Goal: Transaction & Acquisition: Purchase product/service

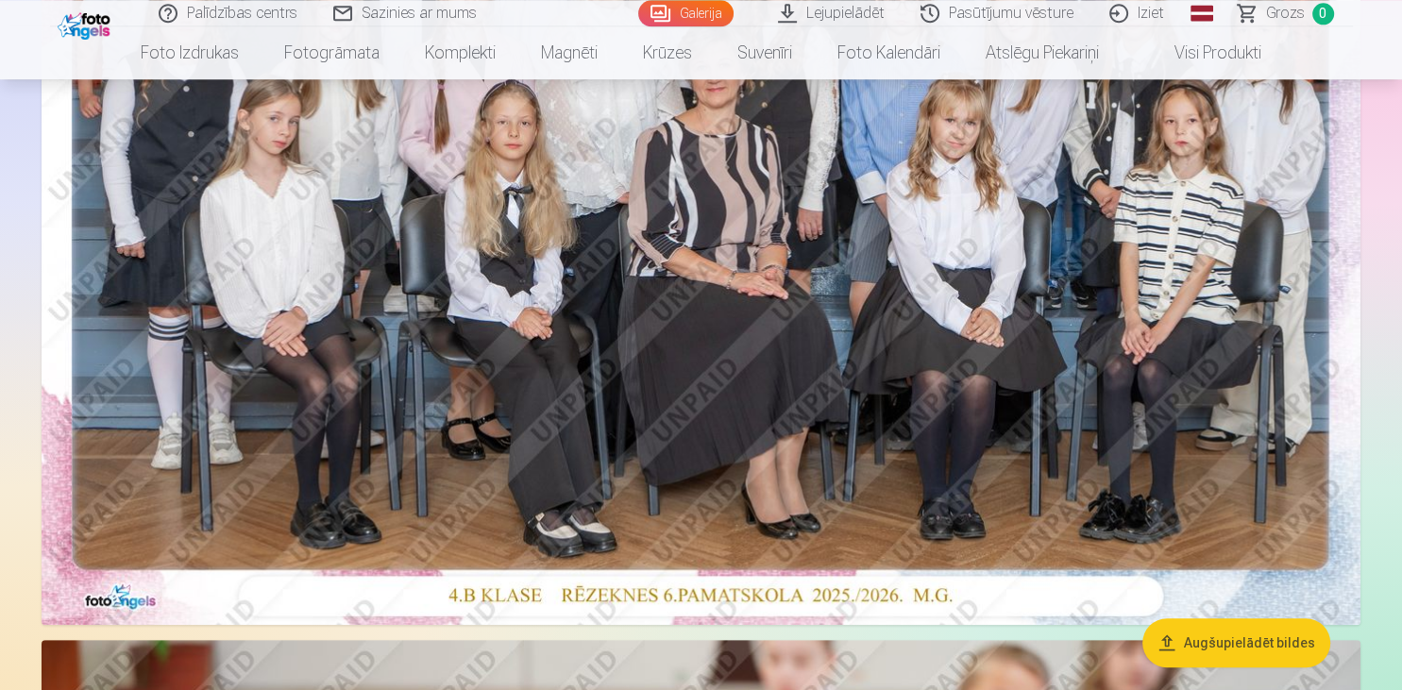
scroll to position [498, 0]
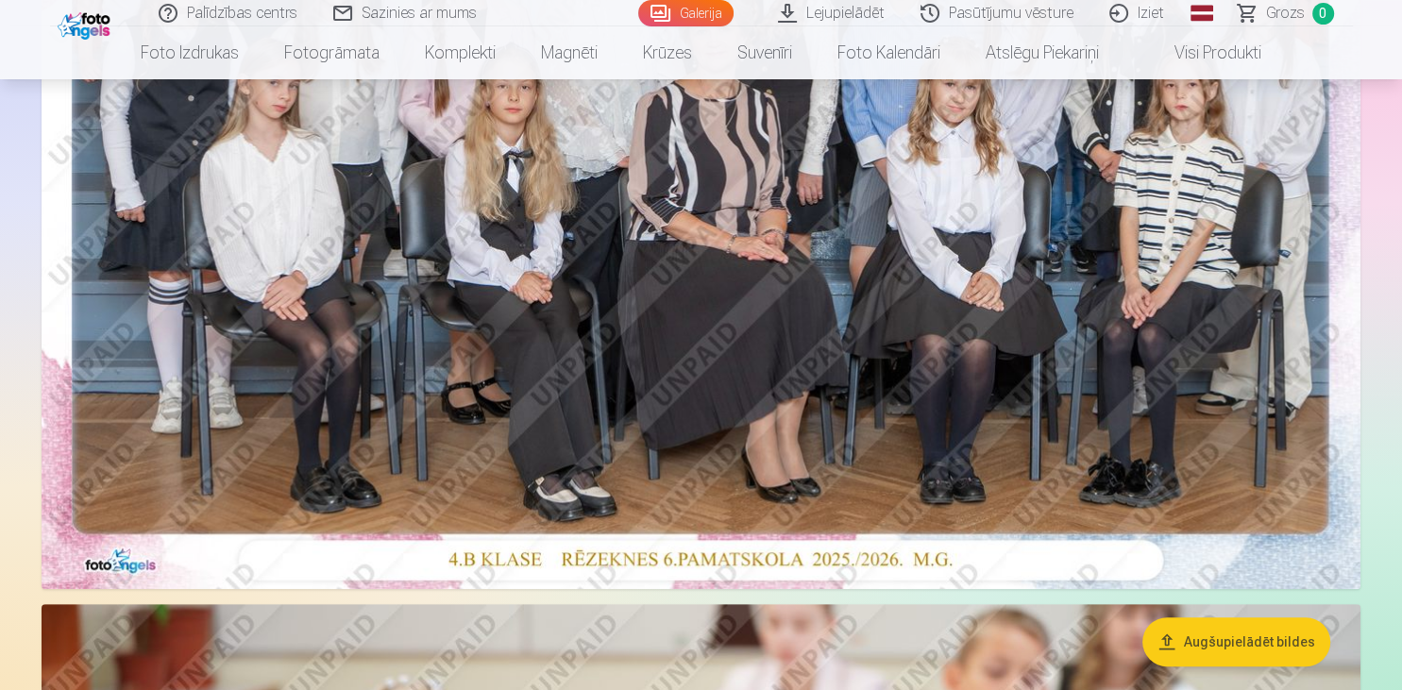
click at [532, 421] on img at bounding box center [701, 149] width 1319 height 880
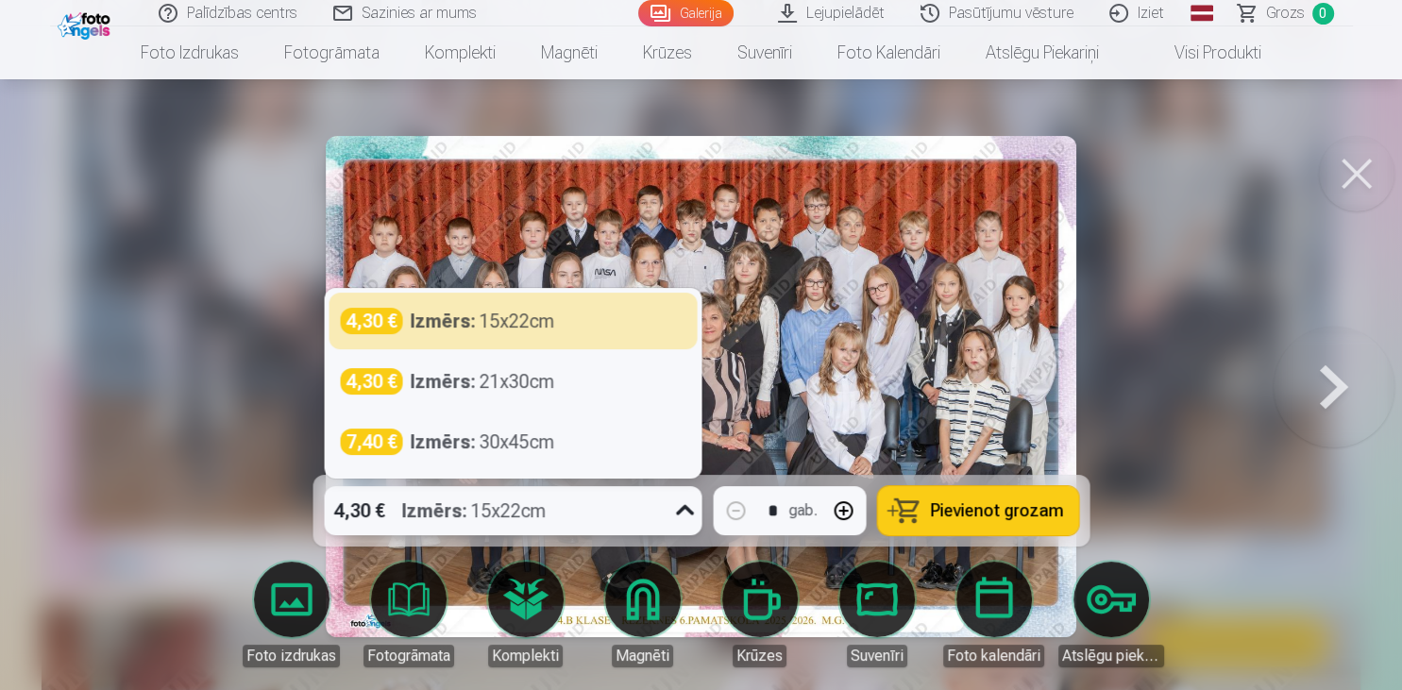
click at [524, 517] on div "Izmērs : 15x22cm" at bounding box center [473, 510] width 144 height 49
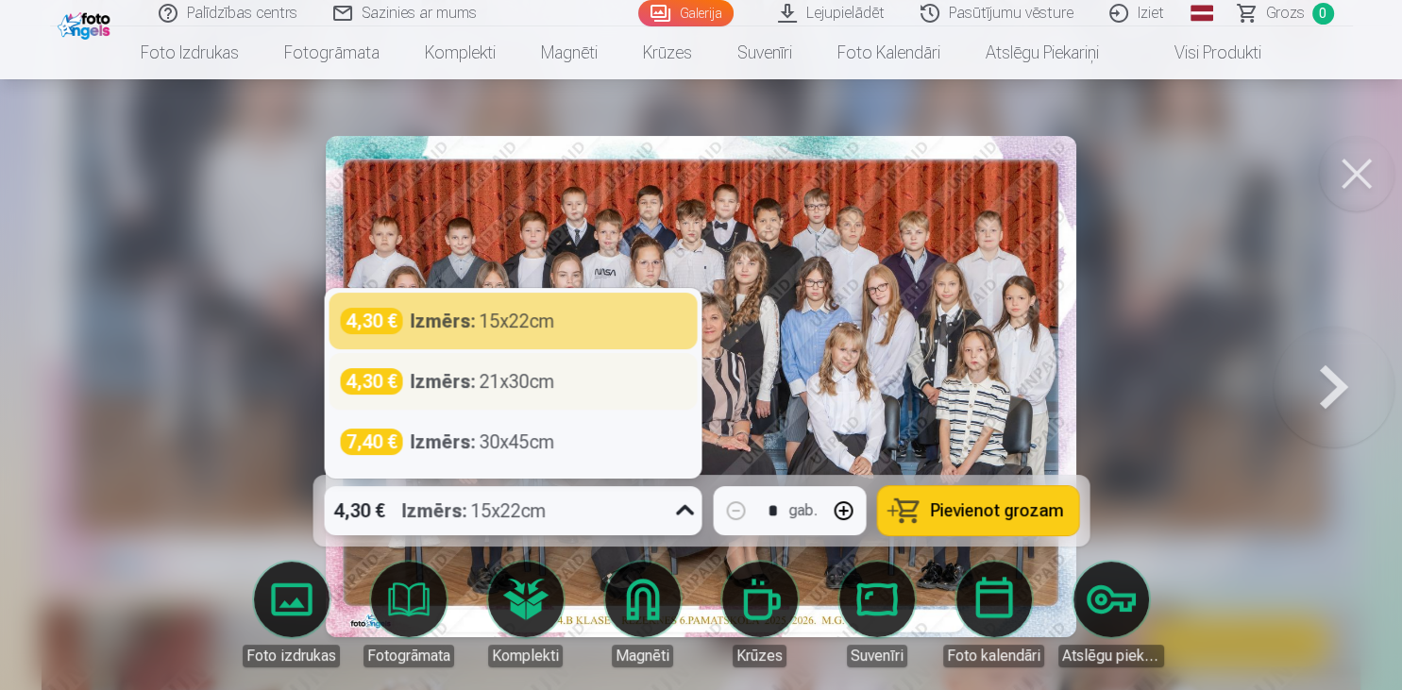
click at [489, 381] on div "Izmērs : 21x30cm" at bounding box center [482, 381] width 144 height 26
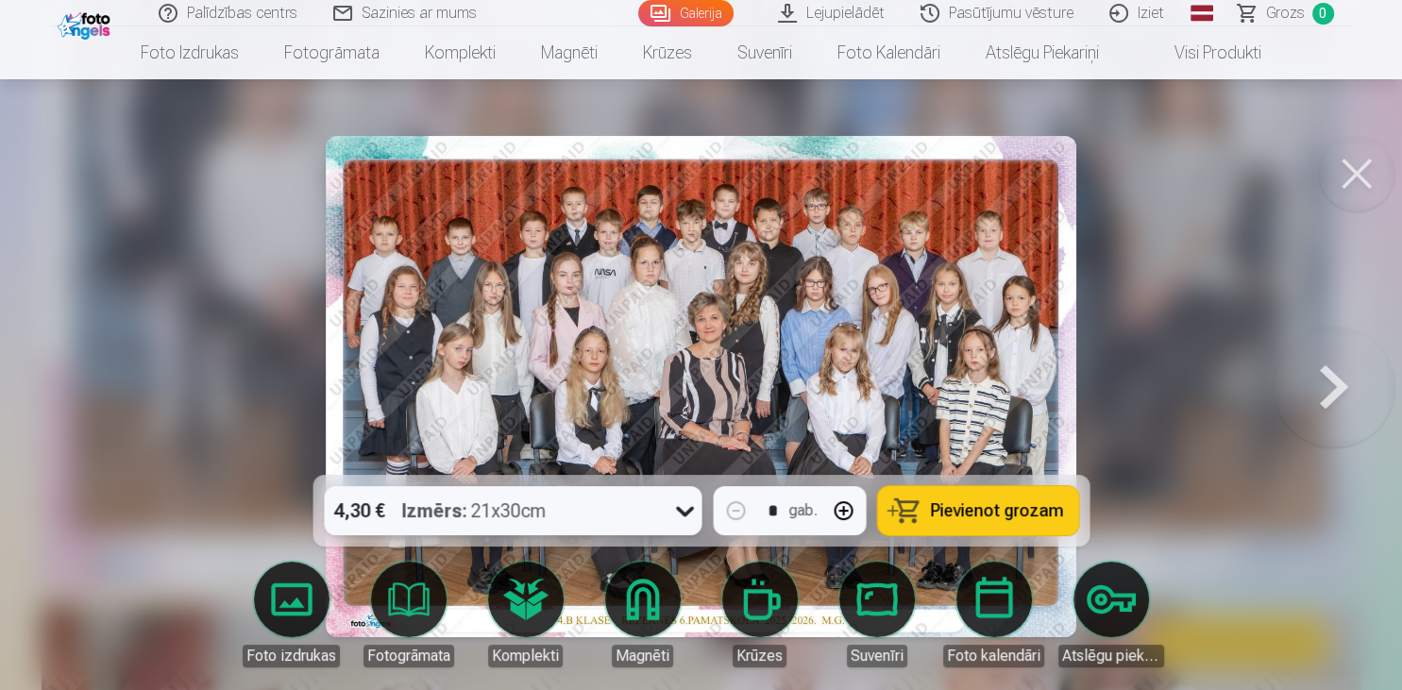
click at [954, 498] on button "Pievienot grozam" at bounding box center [977, 510] width 201 height 49
click at [1335, 180] on button at bounding box center [1357, 174] width 76 height 76
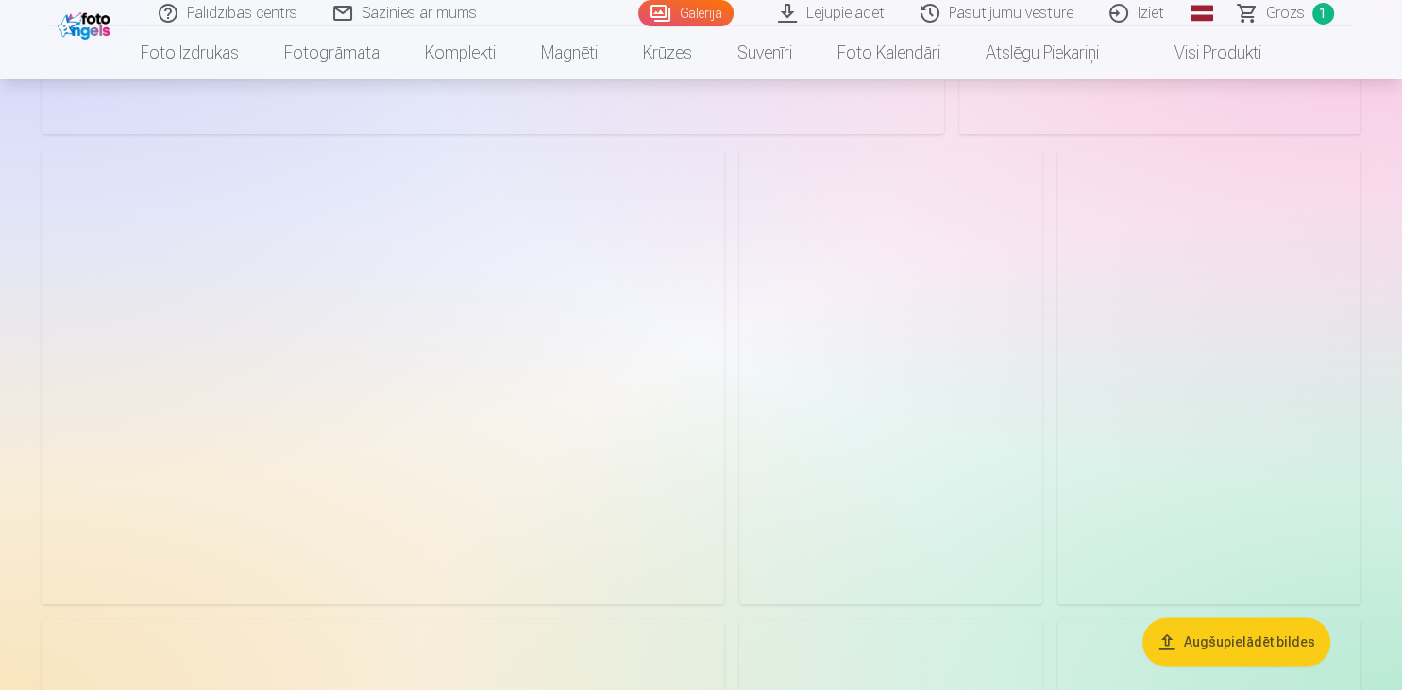
scroll to position [2492, 0]
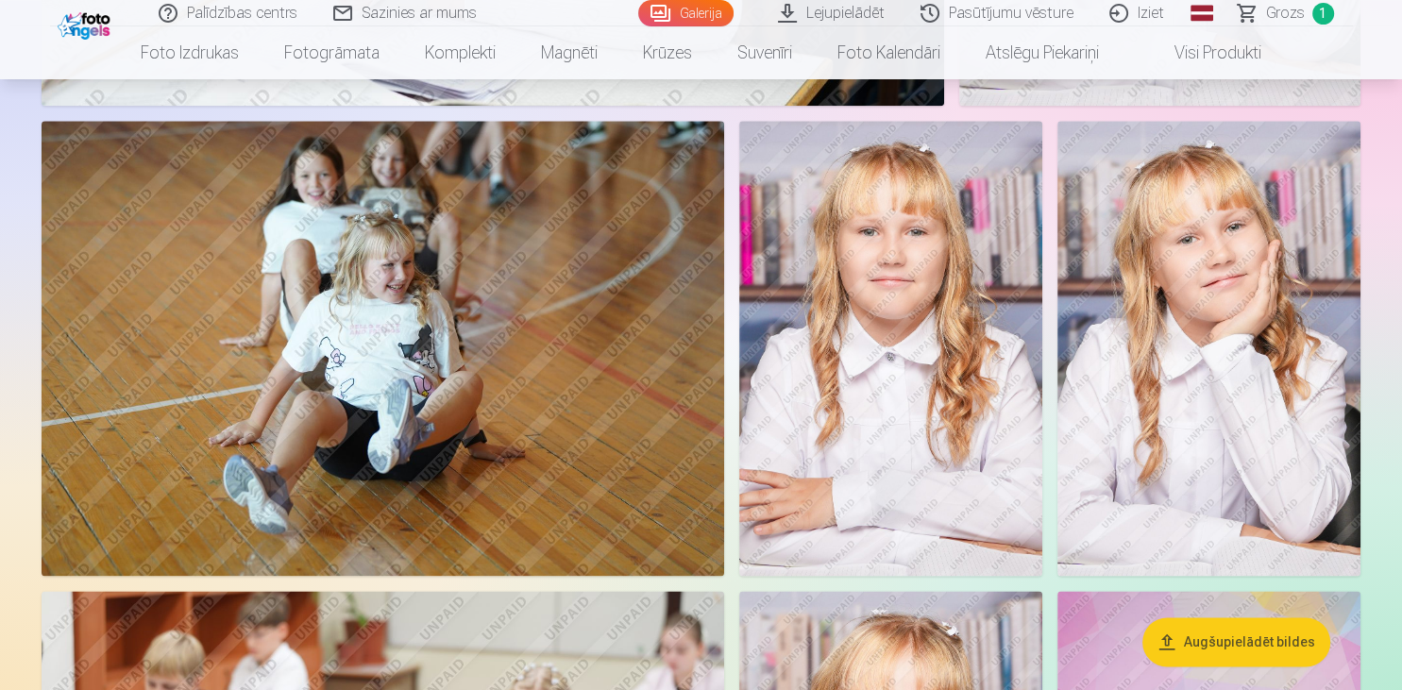
click at [489, 351] on img at bounding box center [383, 348] width 683 height 455
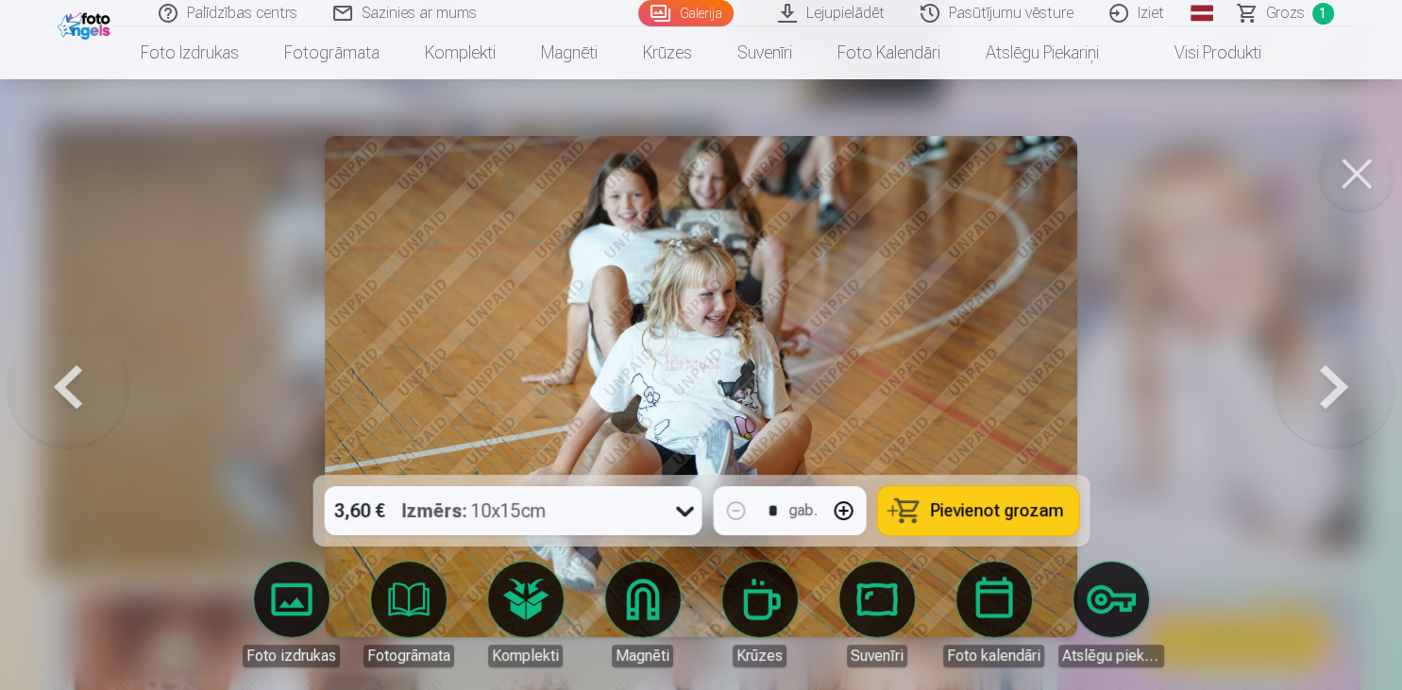
click at [942, 512] on span "Pievienot grozam" at bounding box center [996, 510] width 133 height 17
click at [1371, 186] on button at bounding box center [1357, 174] width 76 height 76
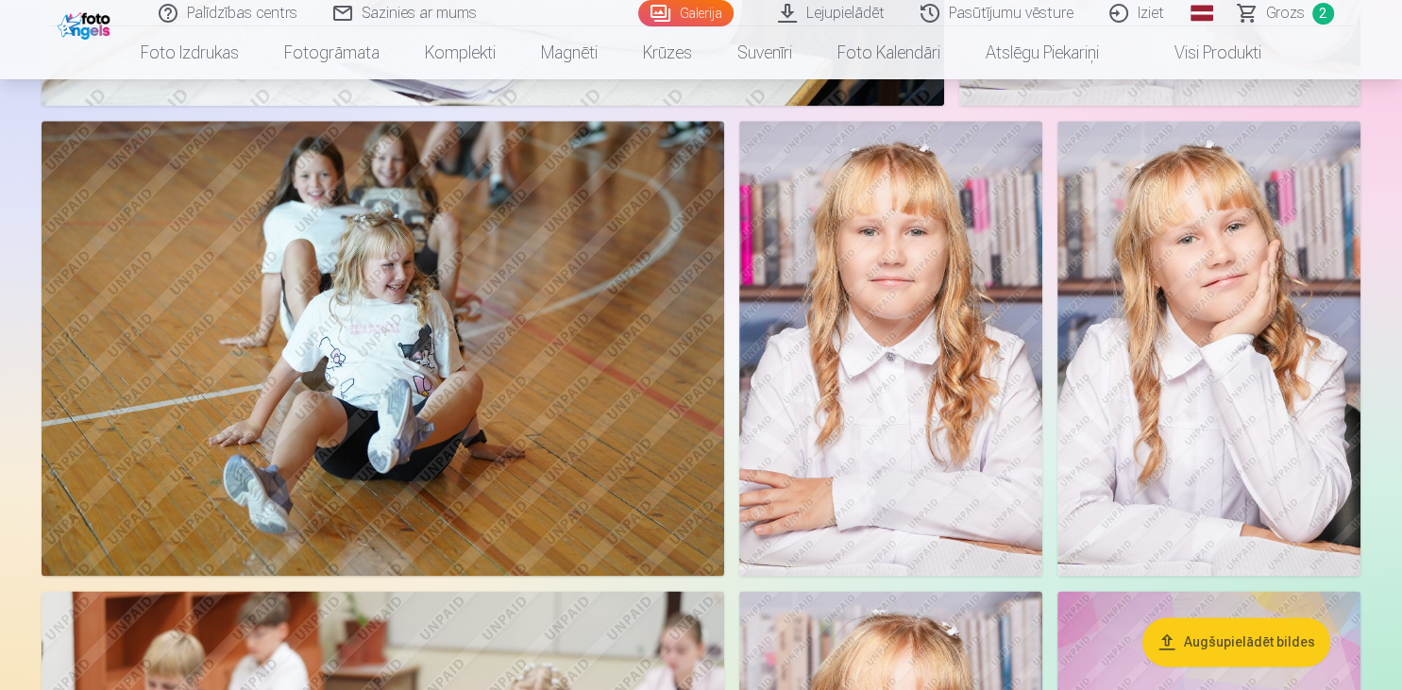
click at [1223, 336] on img at bounding box center [1208, 348] width 303 height 455
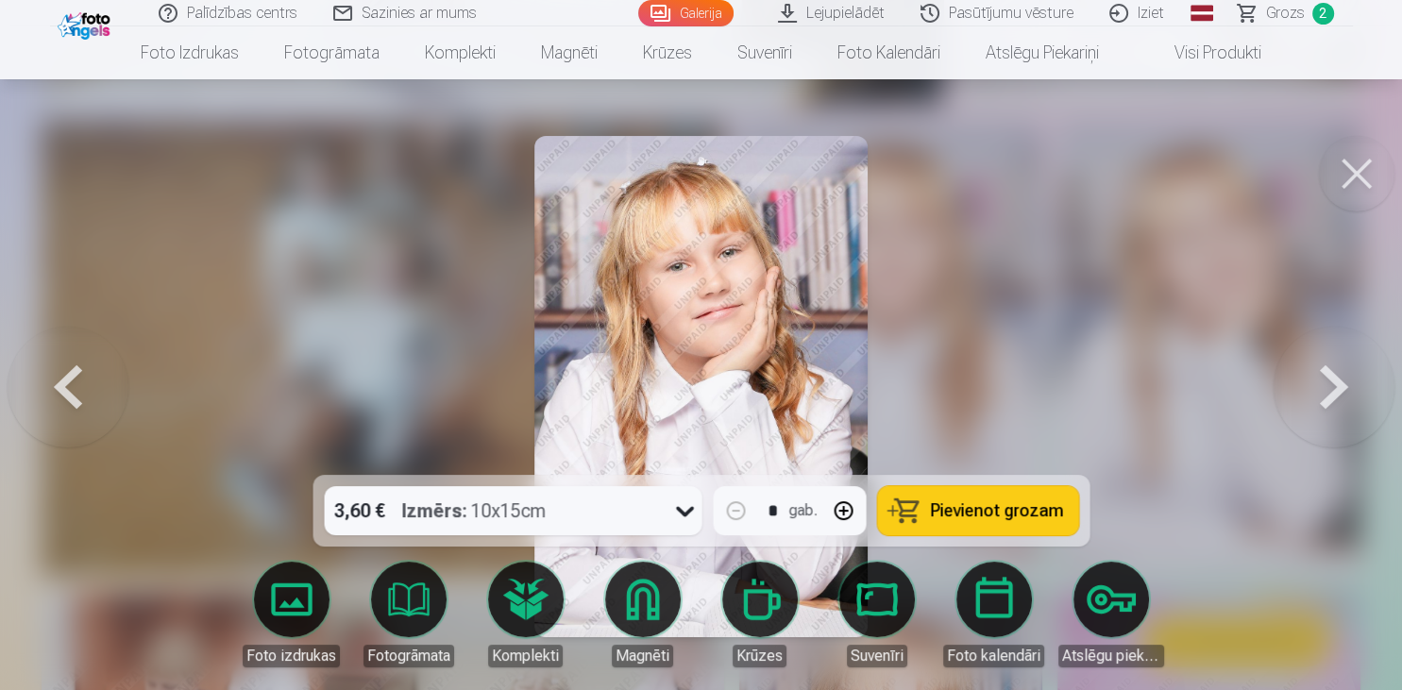
click at [1335, 160] on button at bounding box center [1357, 174] width 76 height 76
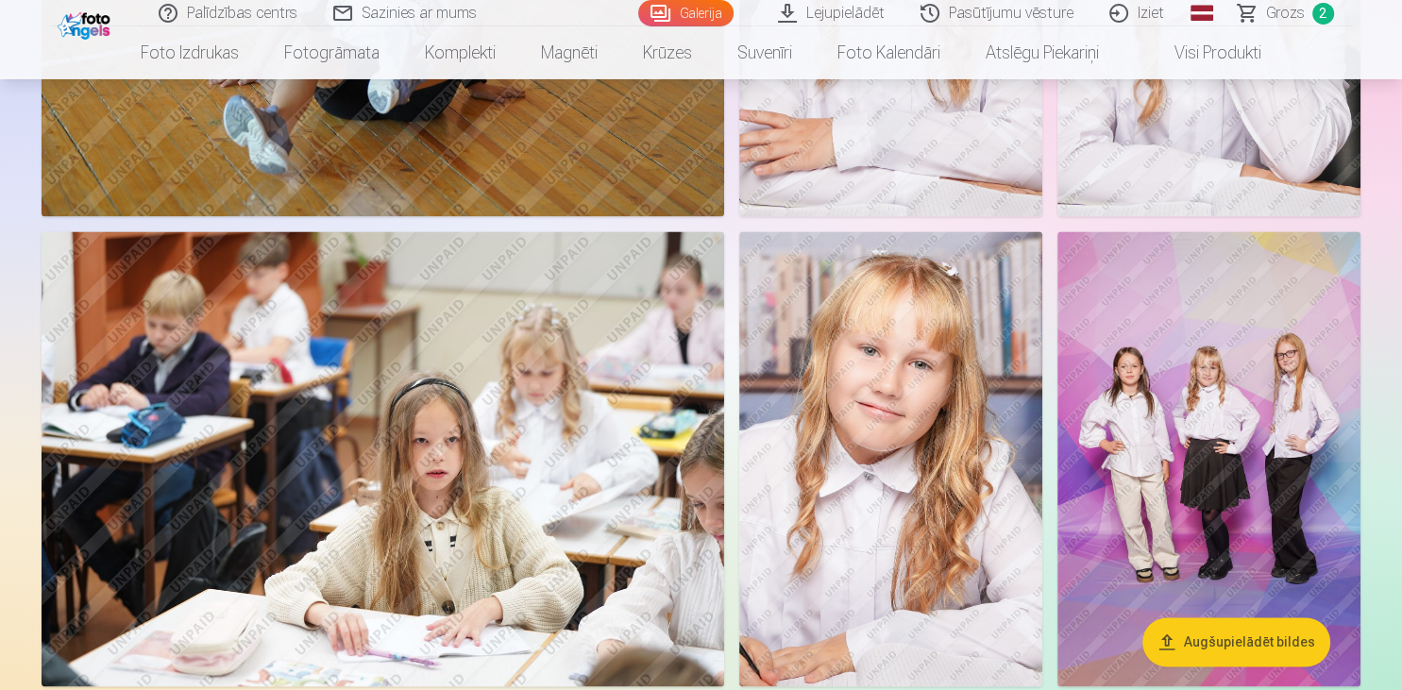
scroll to position [2891, 0]
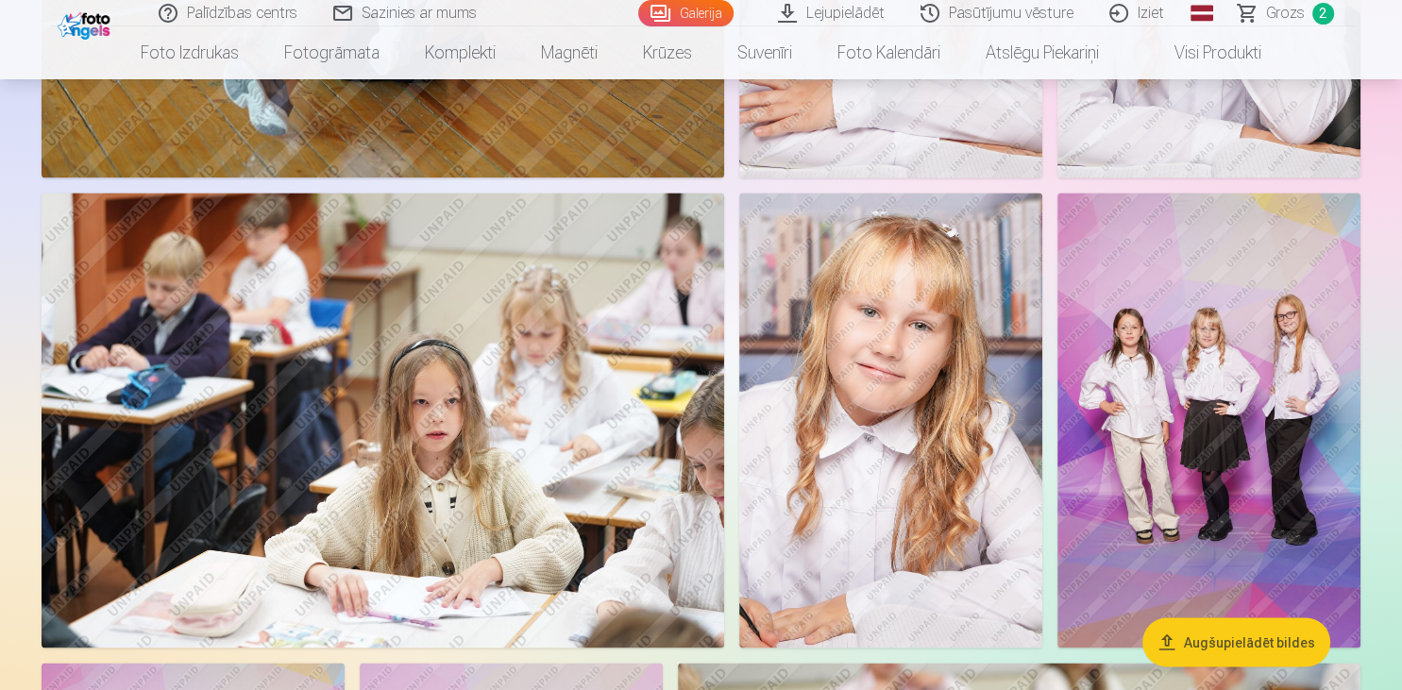
click at [1156, 361] on img at bounding box center [1208, 420] width 303 height 455
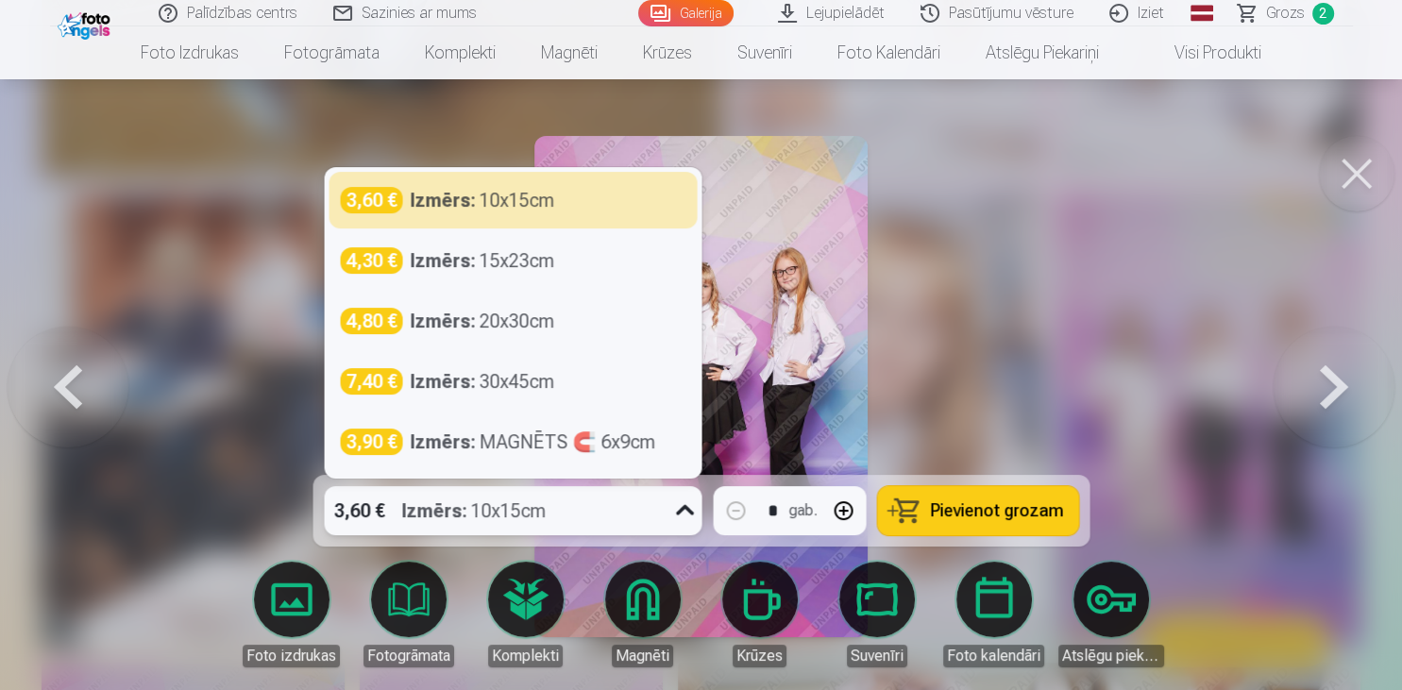
click at [487, 508] on div "Izmērs : 10x15cm" at bounding box center [473, 510] width 144 height 49
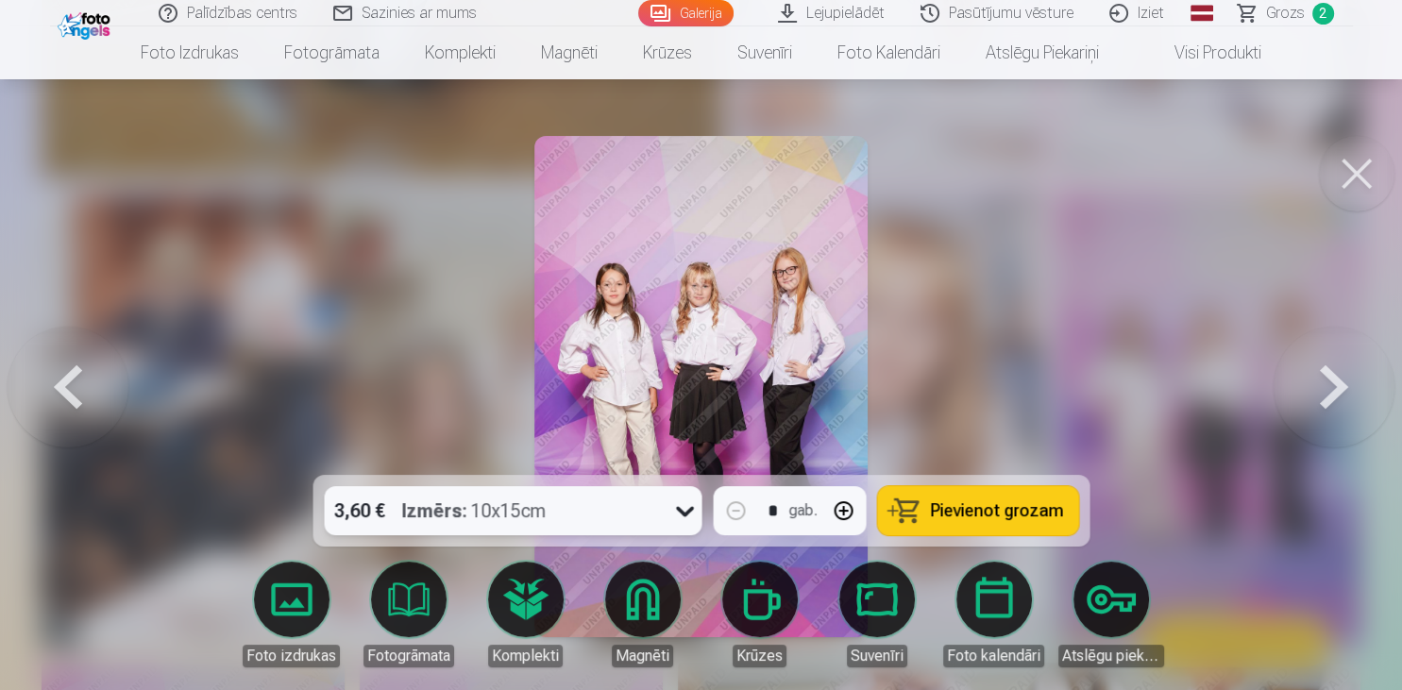
click at [486, 508] on div "Izmērs : 10x15cm" at bounding box center [473, 510] width 144 height 49
click at [965, 498] on button "Pievienot grozam" at bounding box center [977, 510] width 201 height 49
click at [1342, 183] on button at bounding box center [1357, 174] width 76 height 76
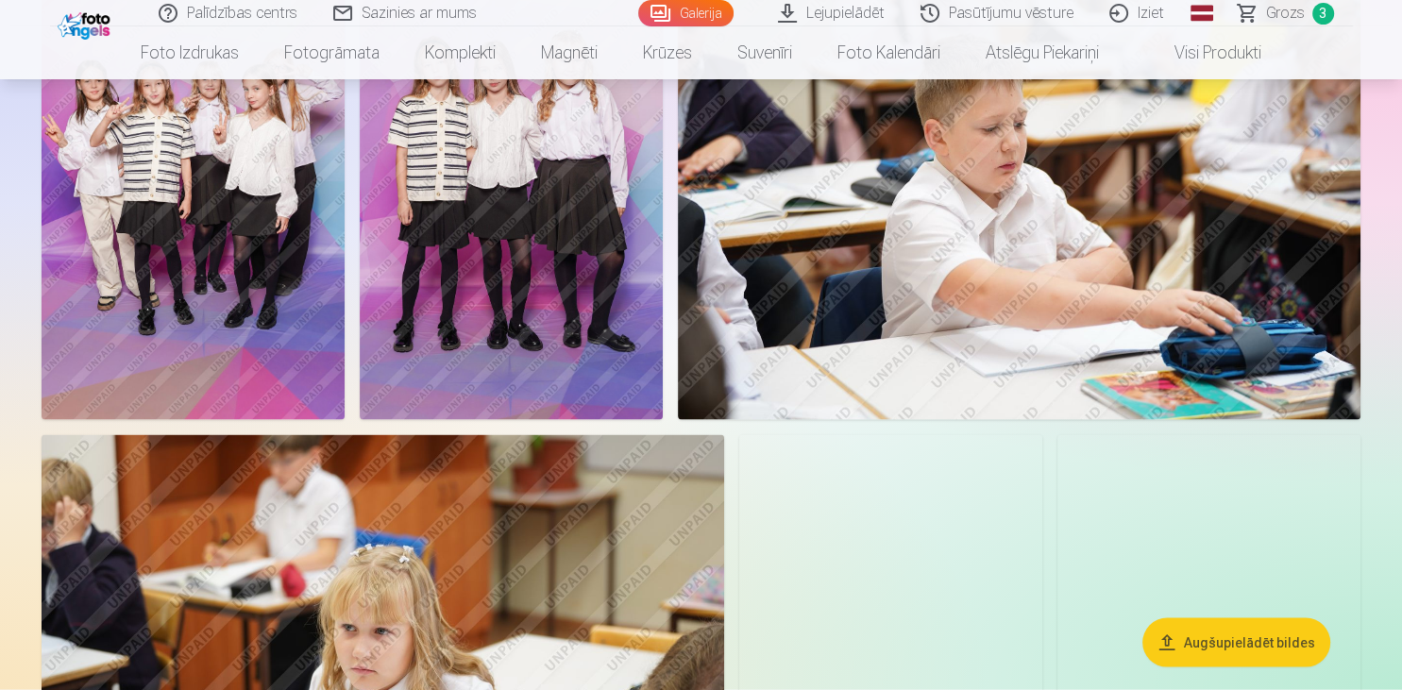
scroll to position [3190, 0]
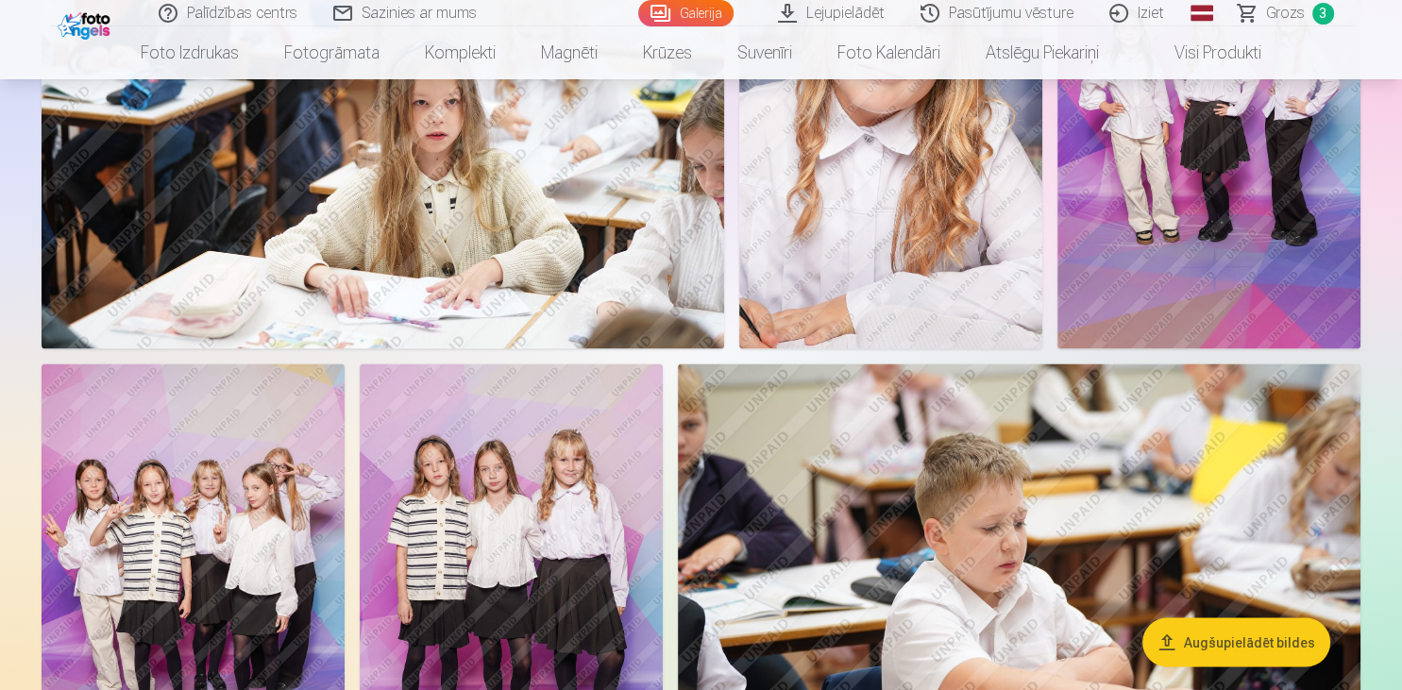
click at [244, 481] on img at bounding box center [193, 590] width 303 height 455
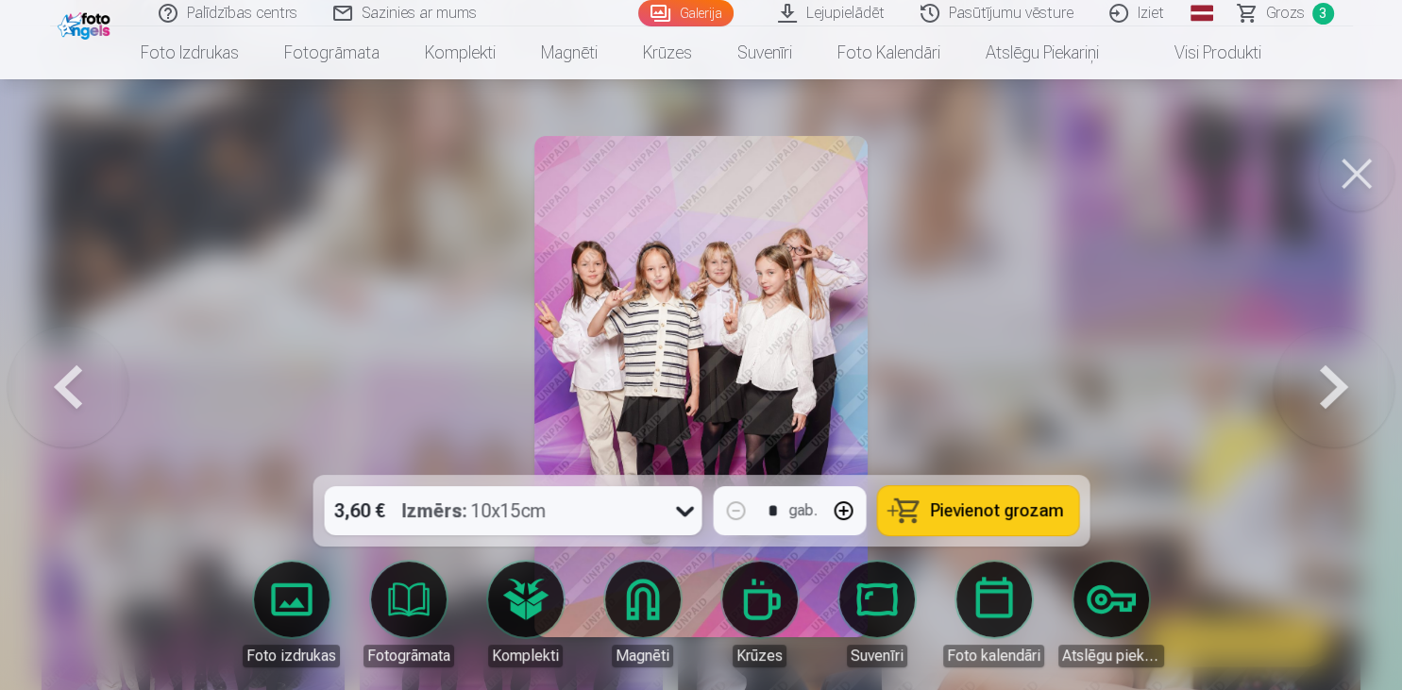
click at [947, 525] on button "Pievienot grozam" at bounding box center [977, 510] width 201 height 49
click at [1342, 171] on button at bounding box center [1357, 174] width 76 height 76
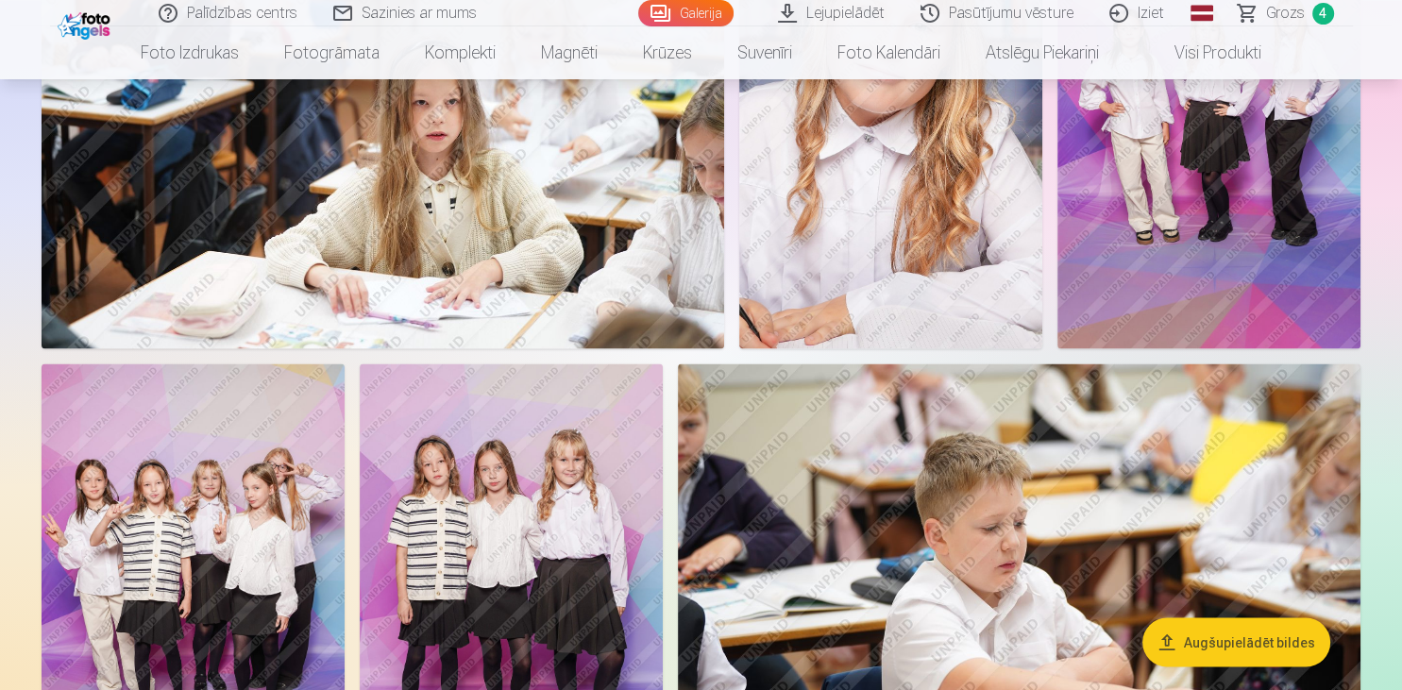
click at [523, 520] on img at bounding box center [511, 590] width 303 height 455
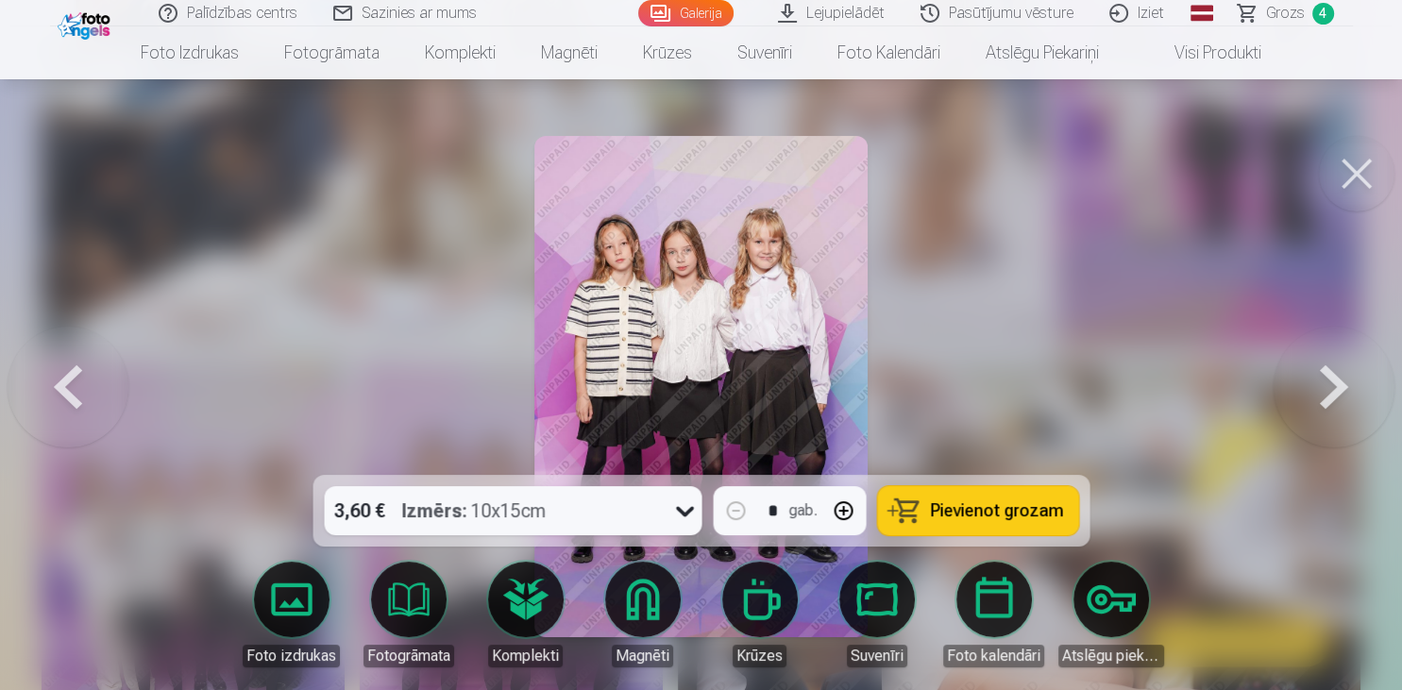
click at [1046, 522] on button "Pievienot grozam" at bounding box center [977, 510] width 201 height 49
click at [1350, 160] on button at bounding box center [1357, 174] width 76 height 76
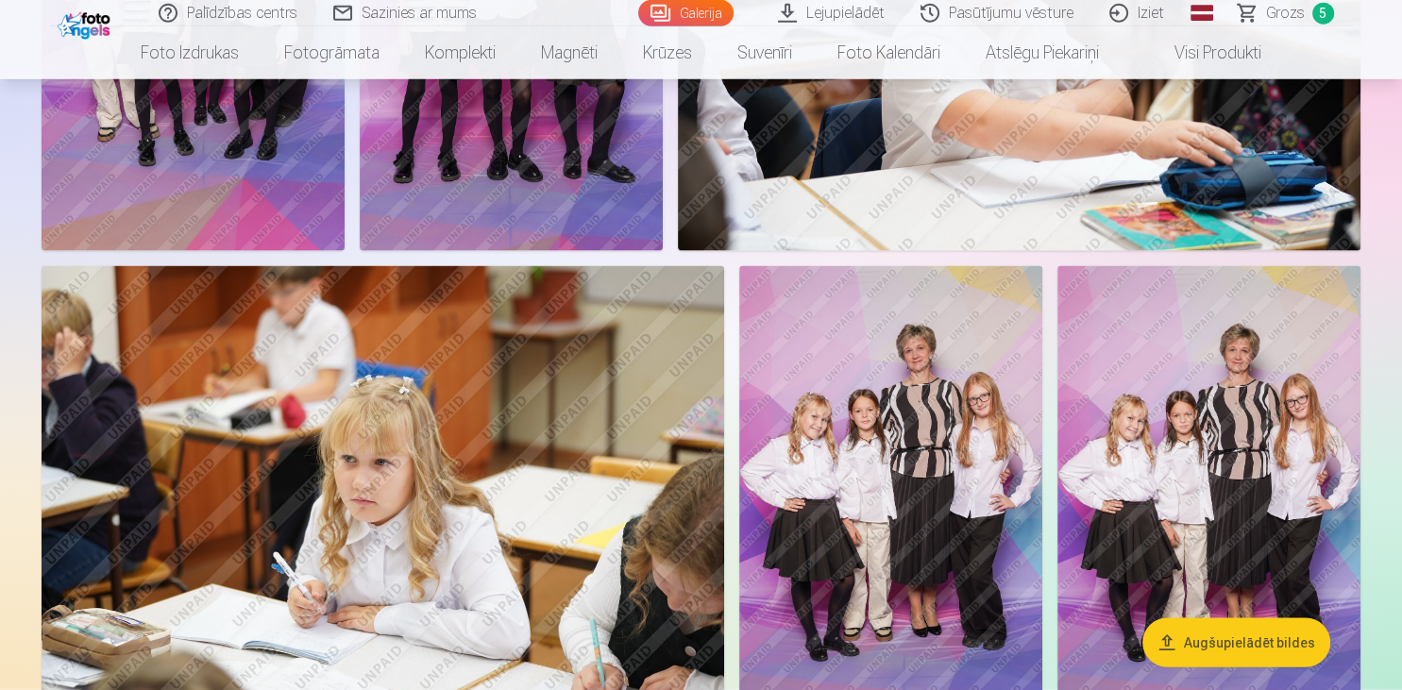
scroll to position [3788, 0]
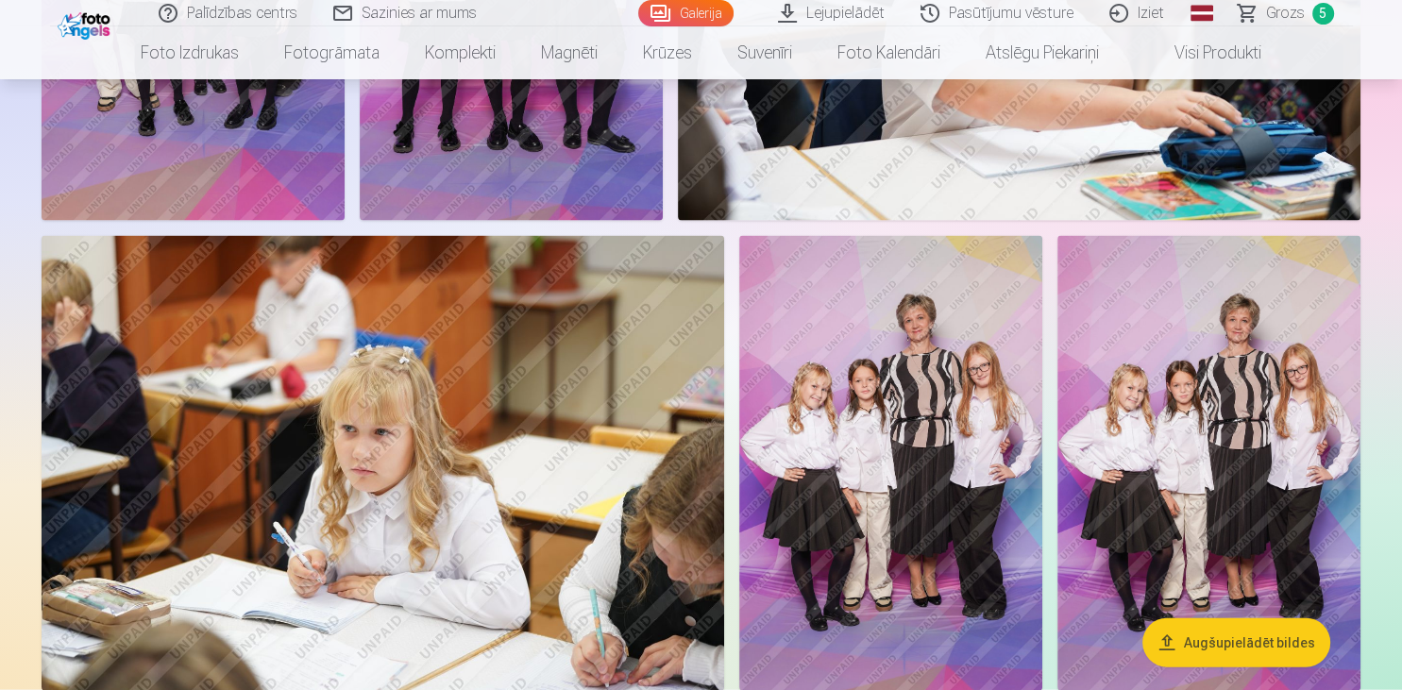
click at [929, 382] on img at bounding box center [890, 463] width 303 height 455
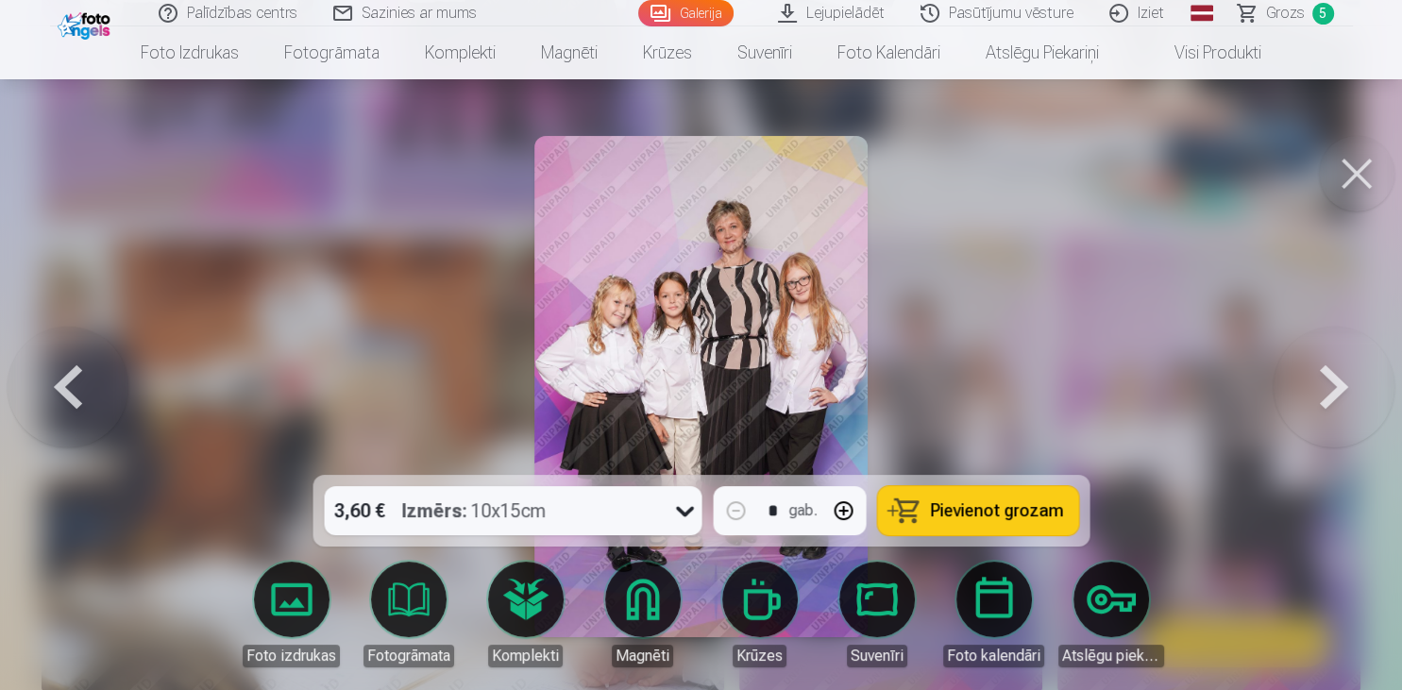
click at [985, 506] on span "Pievienot grozam" at bounding box center [996, 510] width 133 height 17
click at [1342, 171] on button at bounding box center [1357, 174] width 76 height 76
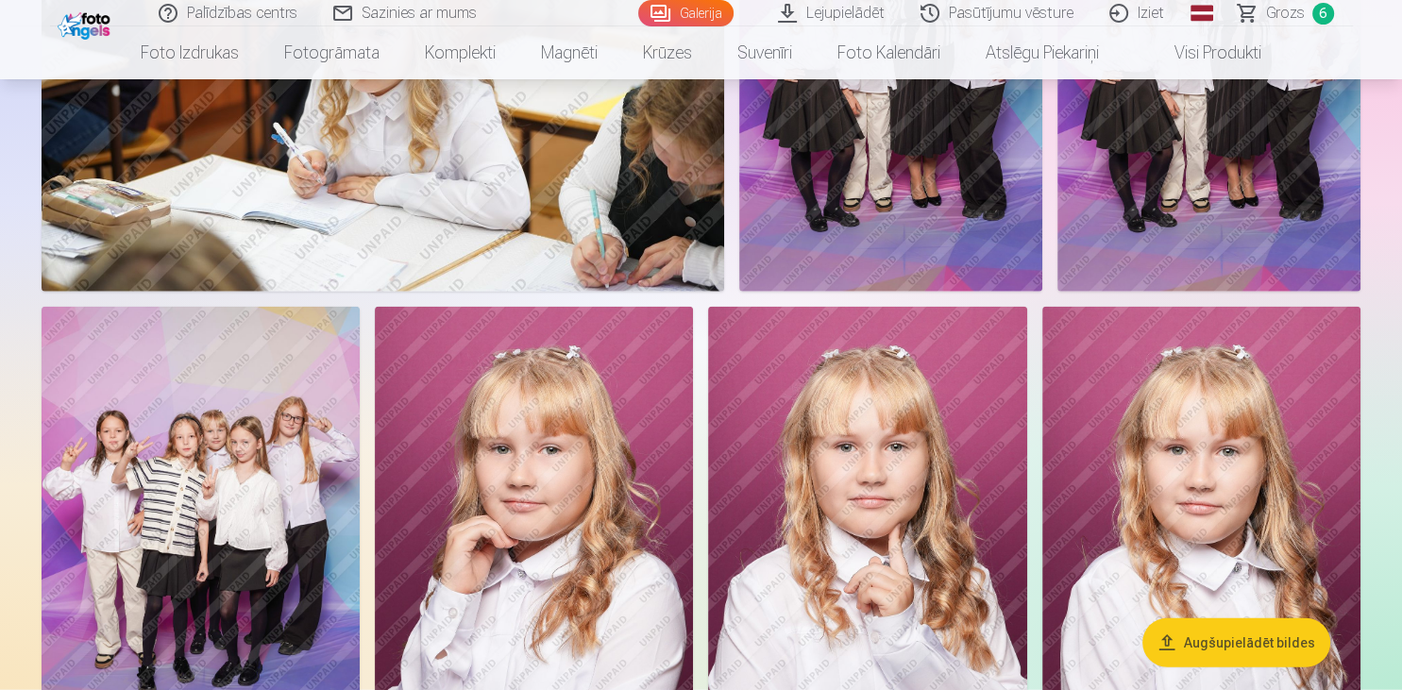
scroll to position [4386, 0]
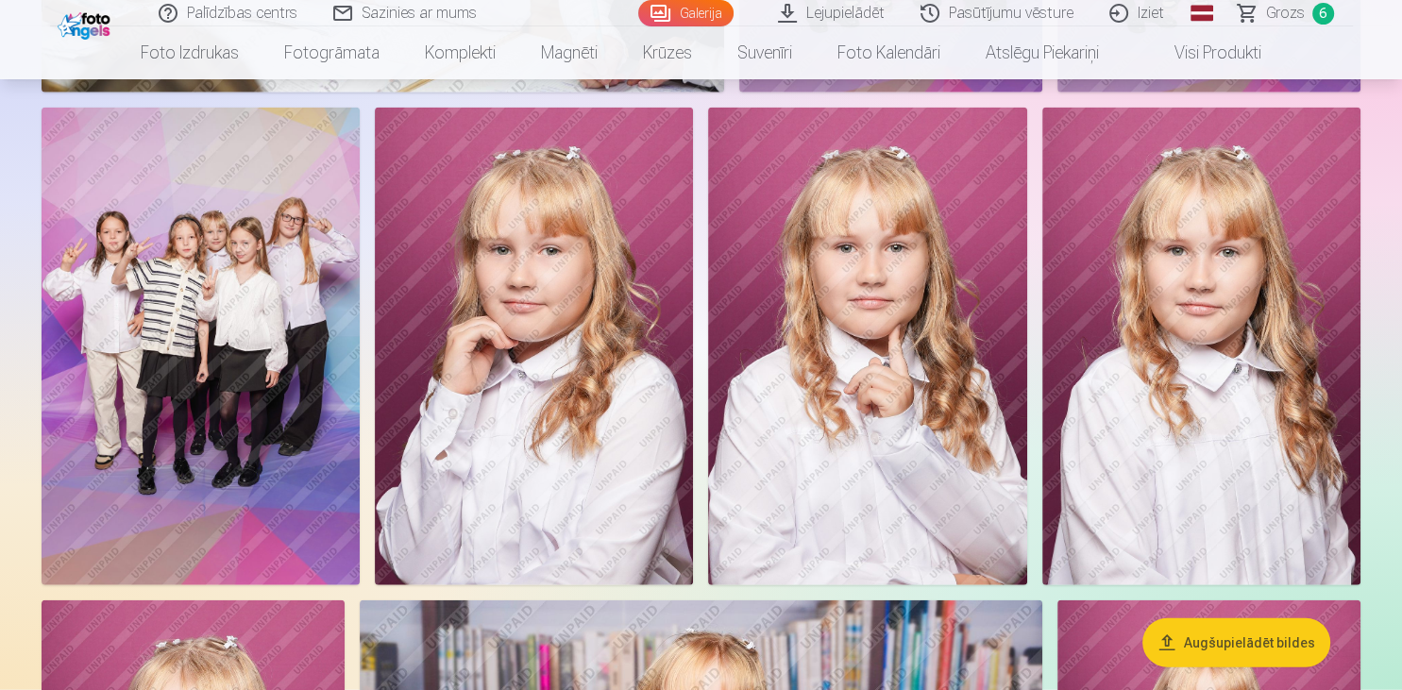
click at [244, 327] on img at bounding box center [201, 347] width 318 height 478
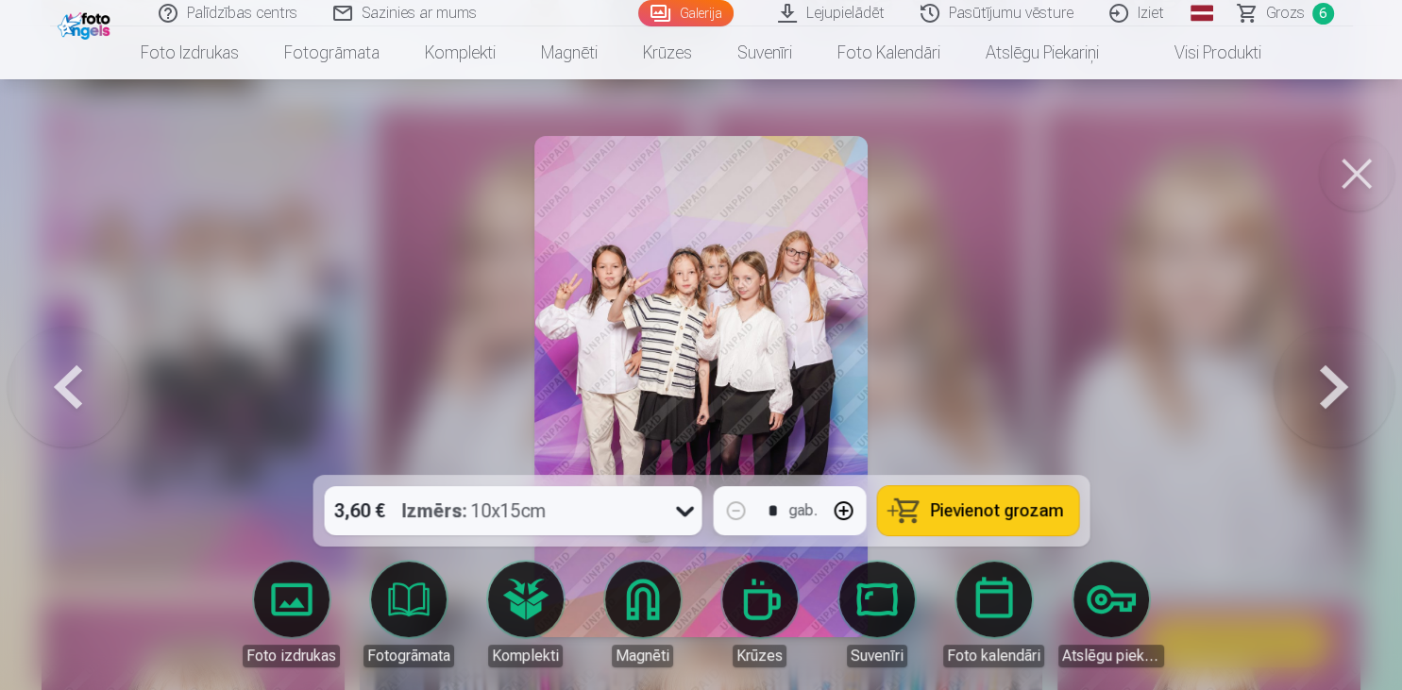
click at [1351, 158] on button at bounding box center [1357, 174] width 76 height 76
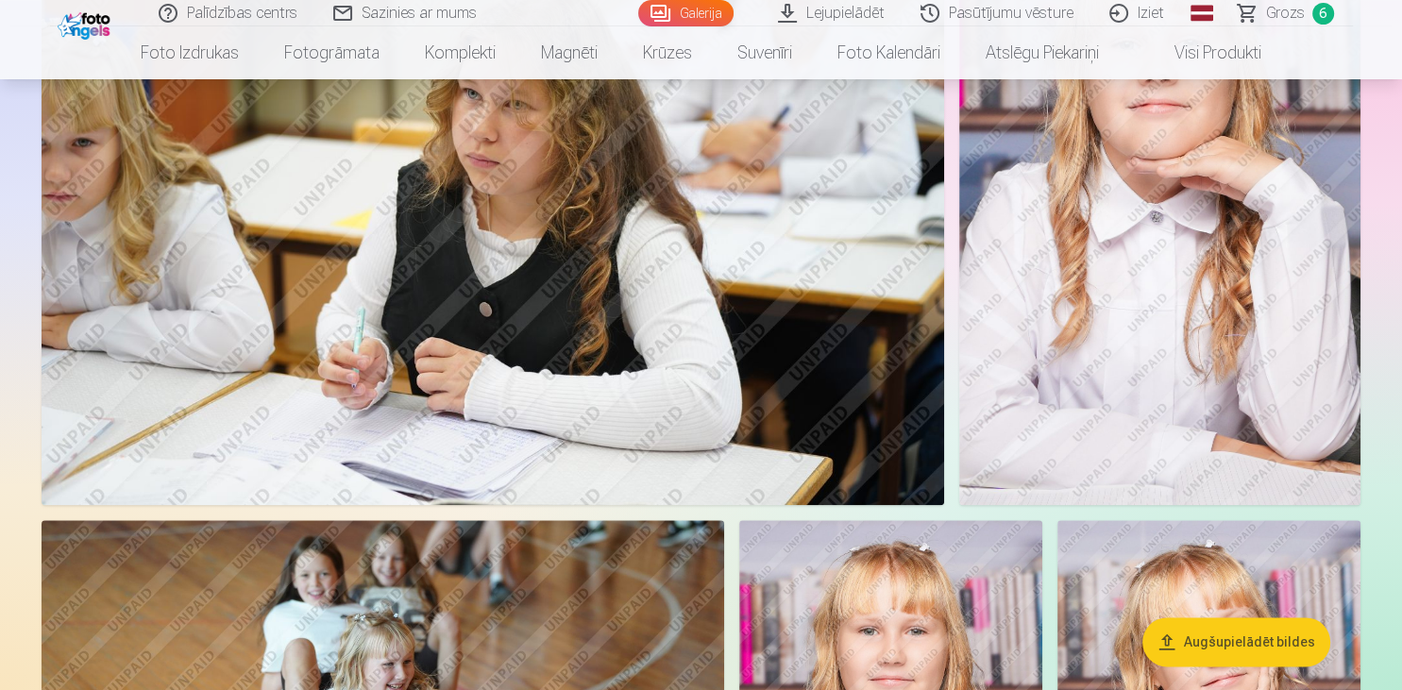
scroll to position [2492, 0]
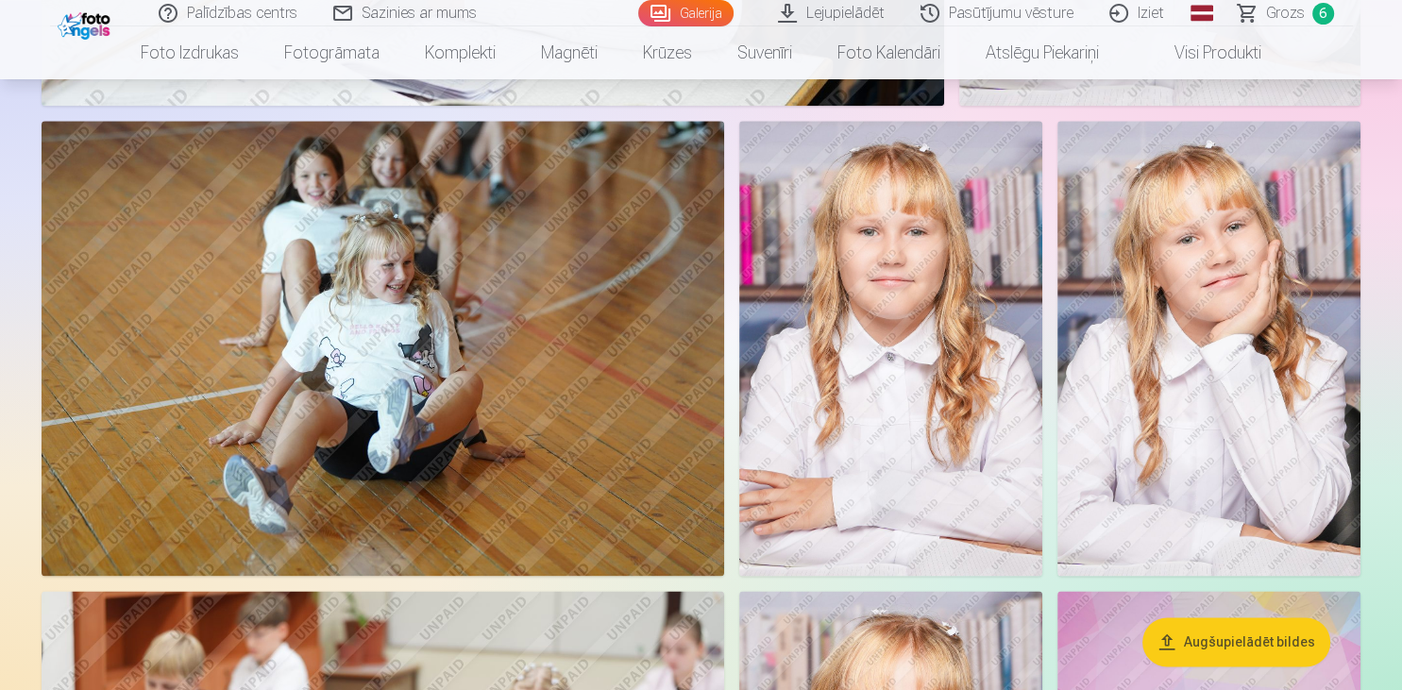
click at [1292, 314] on img at bounding box center [1208, 348] width 303 height 455
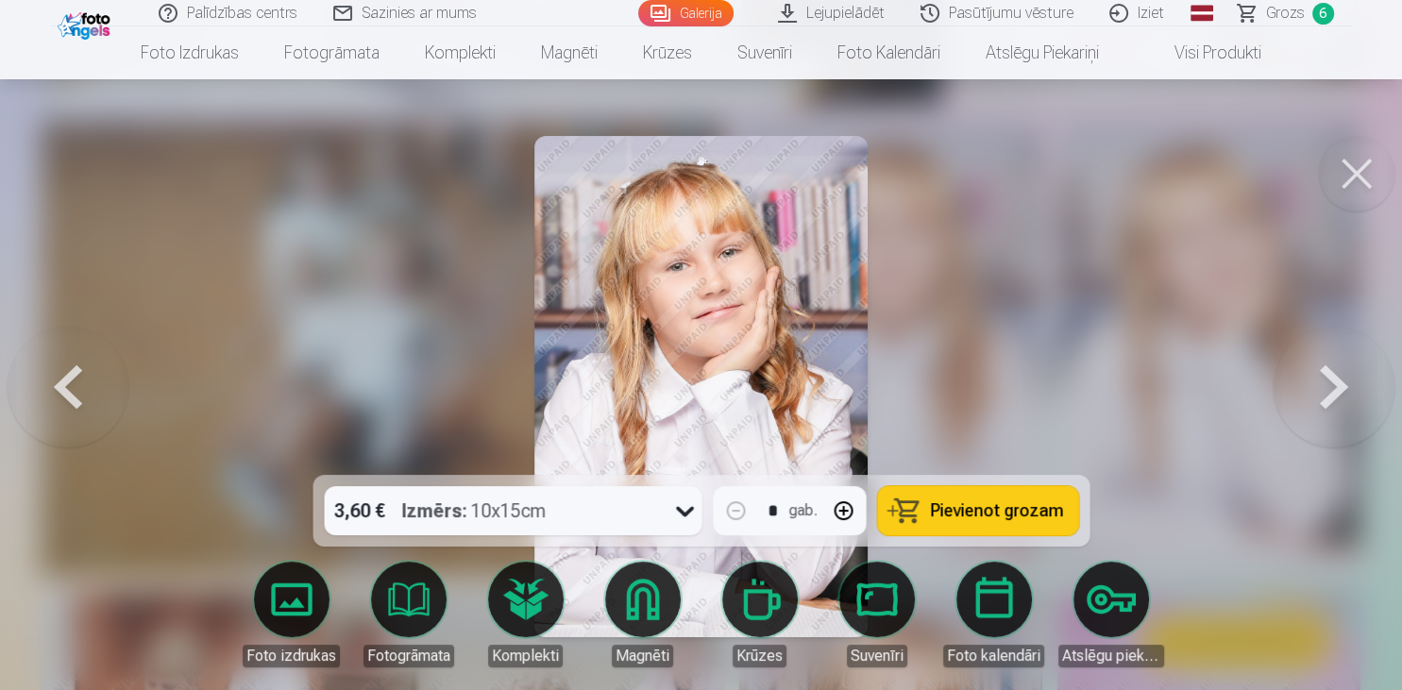
click at [911, 504] on button "Pievienot grozam" at bounding box center [977, 510] width 201 height 49
click at [1299, 16] on span "Grozs" at bounding box center [1285, 13] width 39 height 23
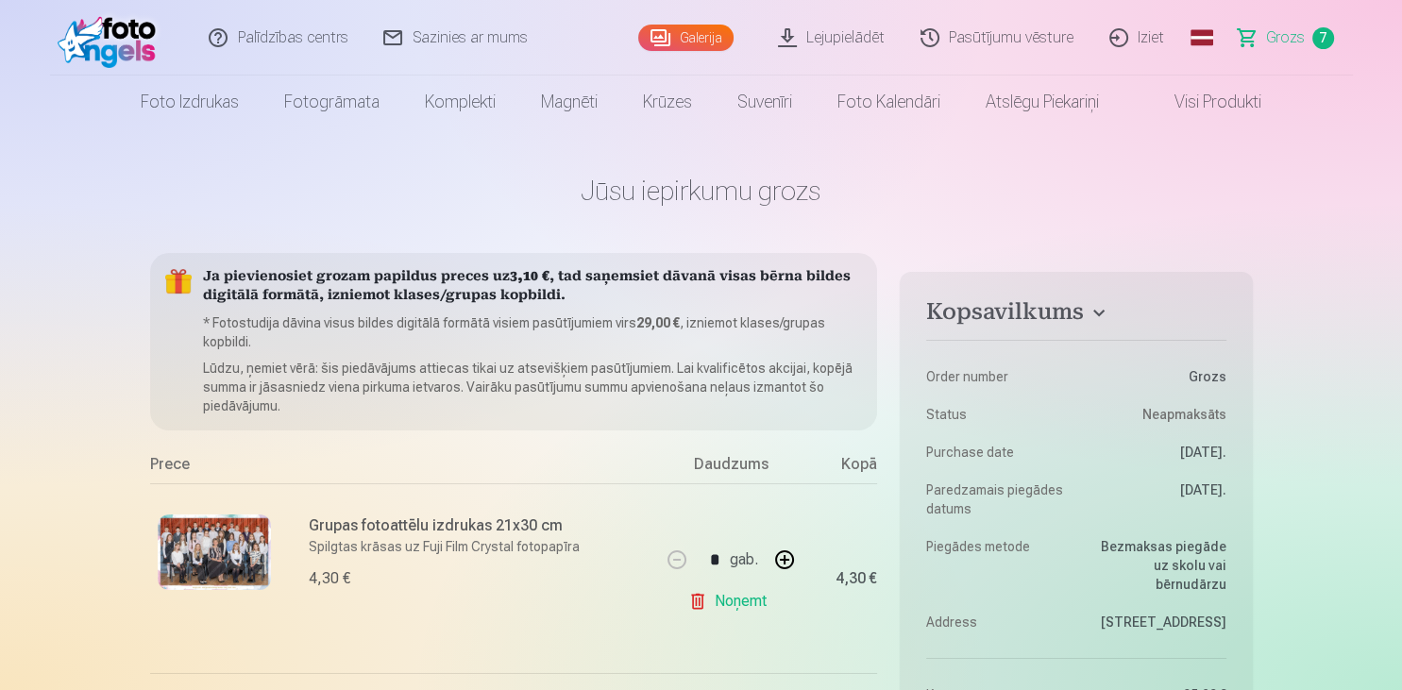
scroll to position [2492, 0]
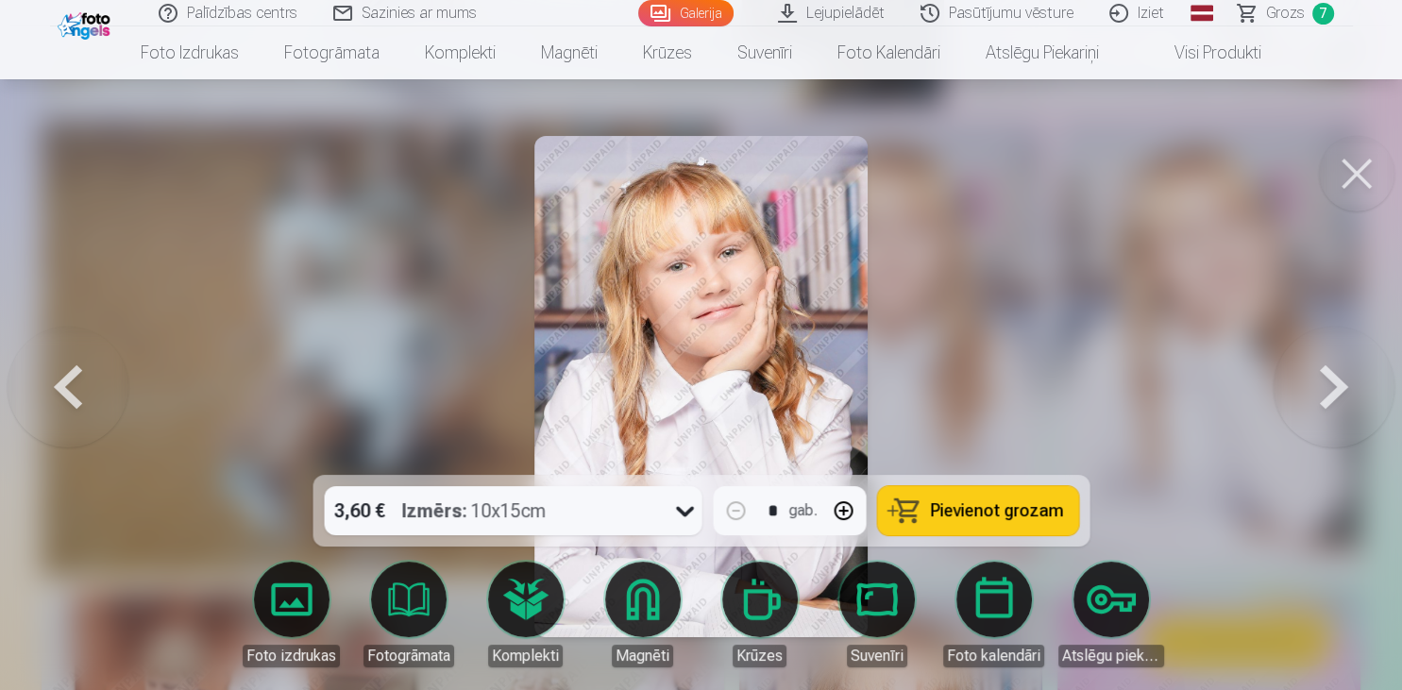
click at [1327, 173] on button at bounding box center [1357, 174] width 76 height 76
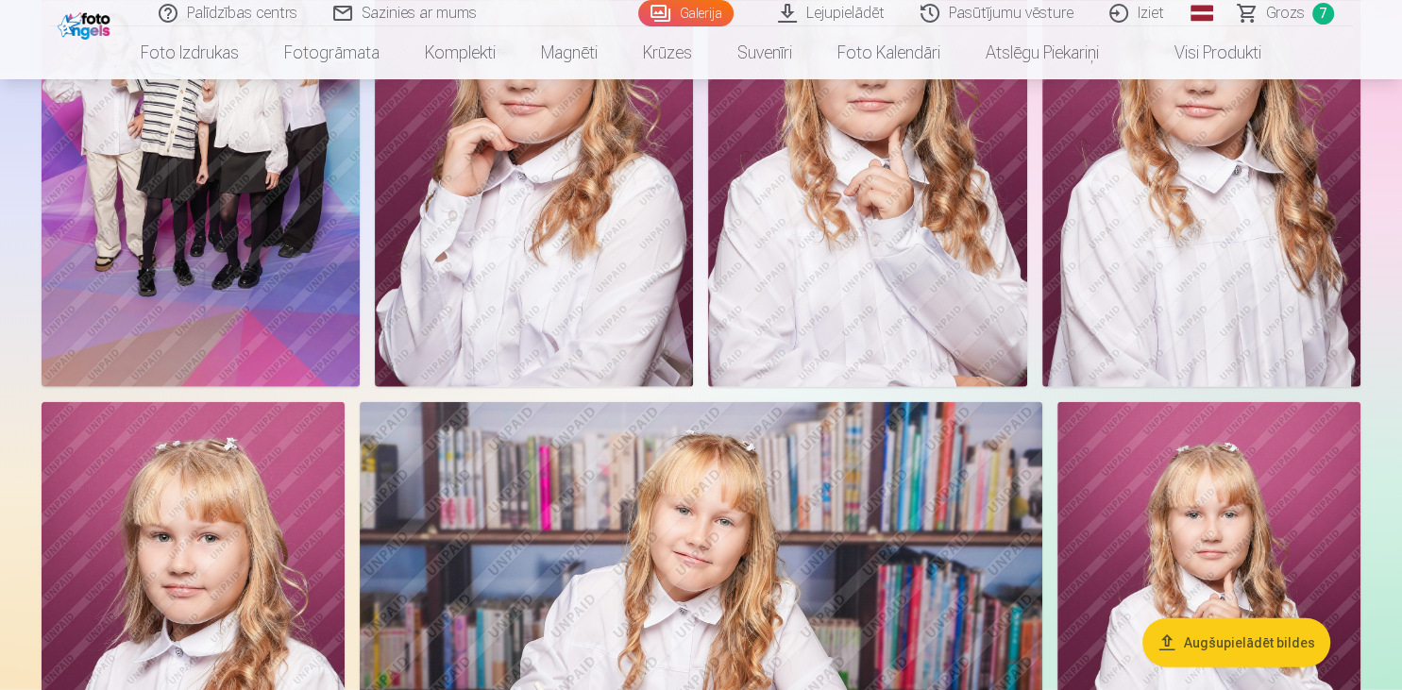
scroll to position [4685, 0]
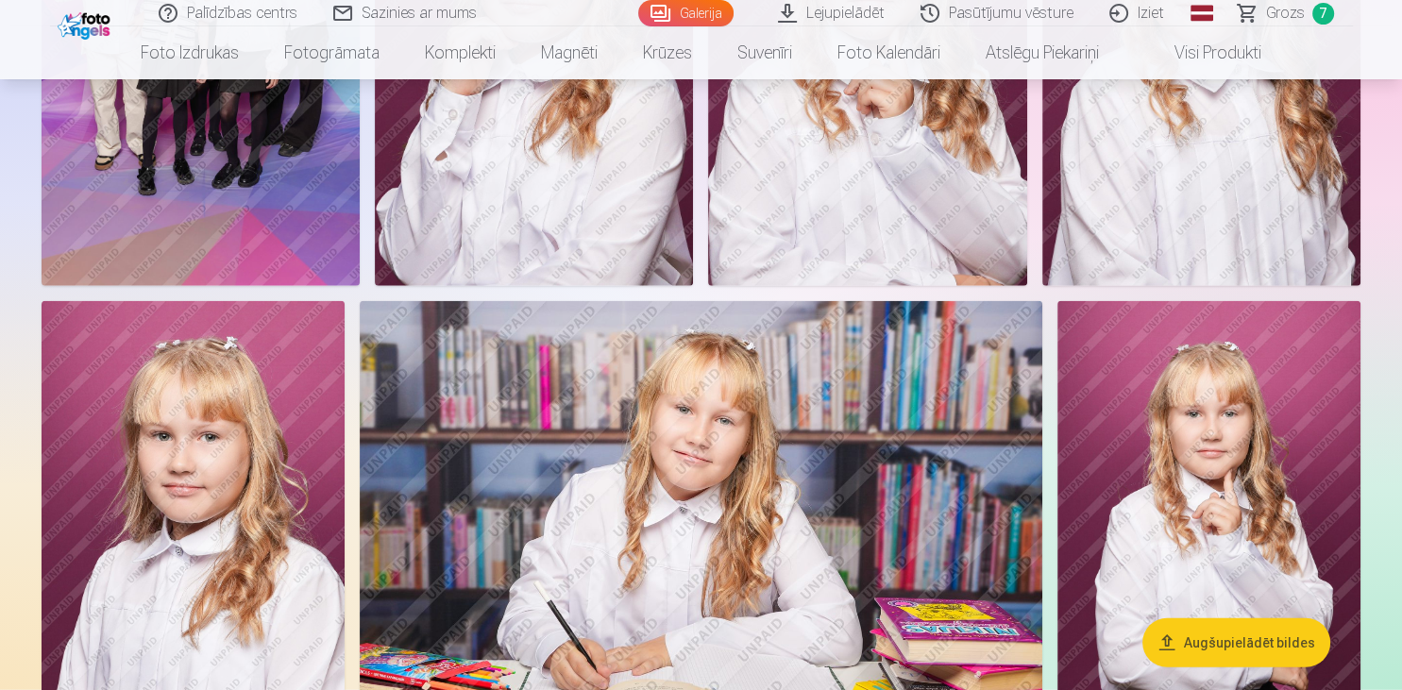
click at [127, 471] on img at bounding box center [193, 528] width 303 height 455
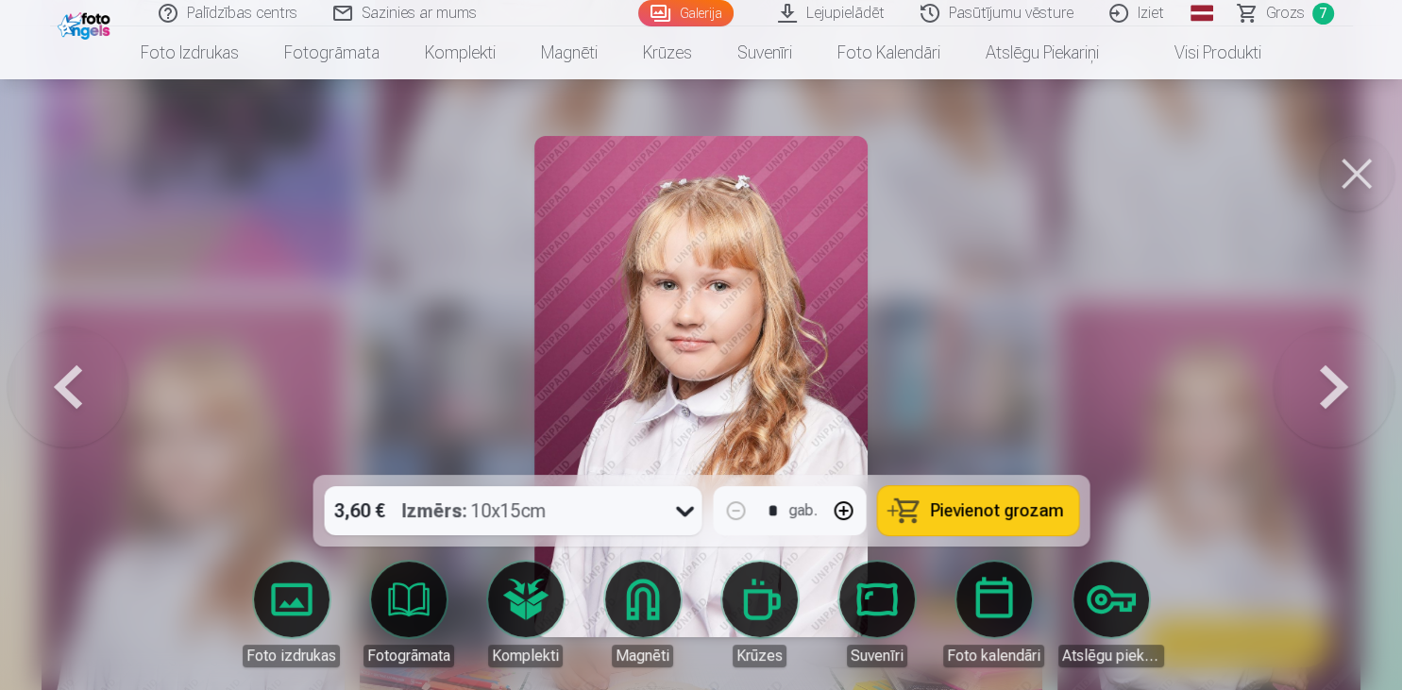
click at [1024, 515] on span "Pievienot grozam" at bounding box center [996, 510] width 133 height 17
click at [1273, 8] on span "Grozs" at bounding box center [1285, 13] width 39 height 23
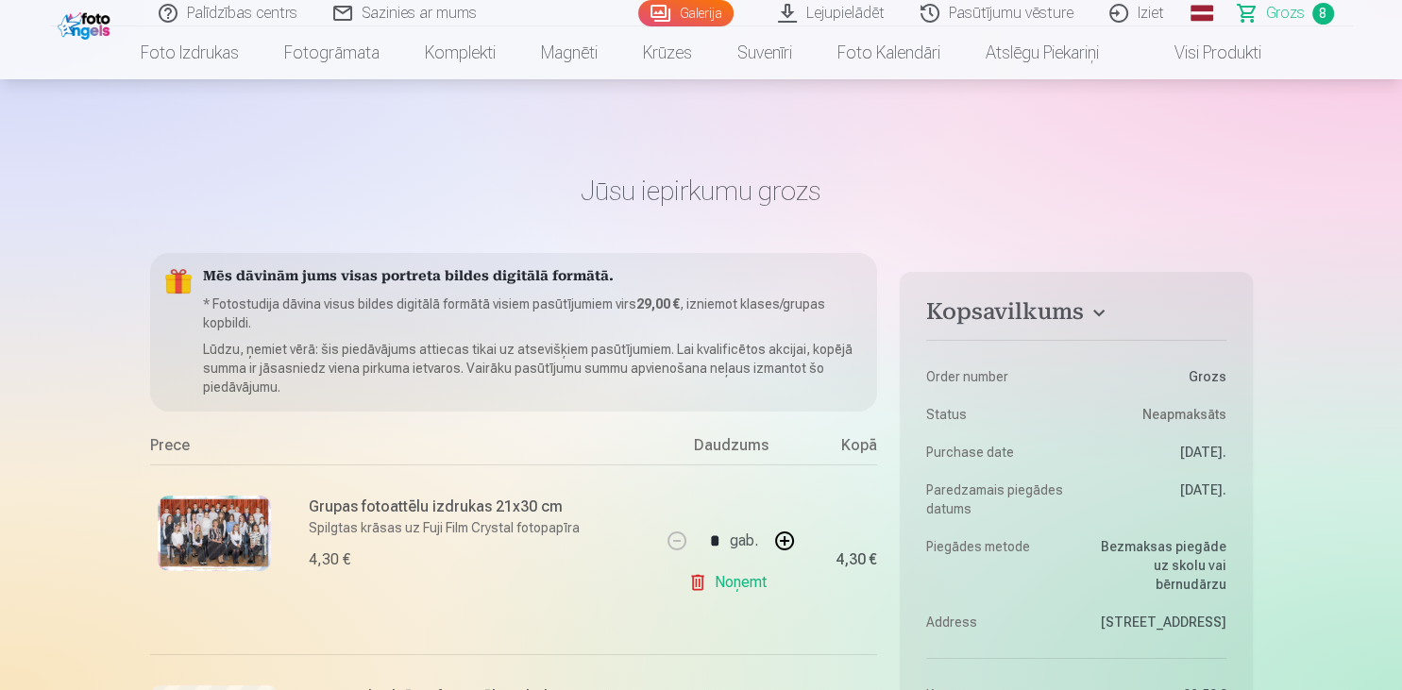
scroll to position [4685, 0]
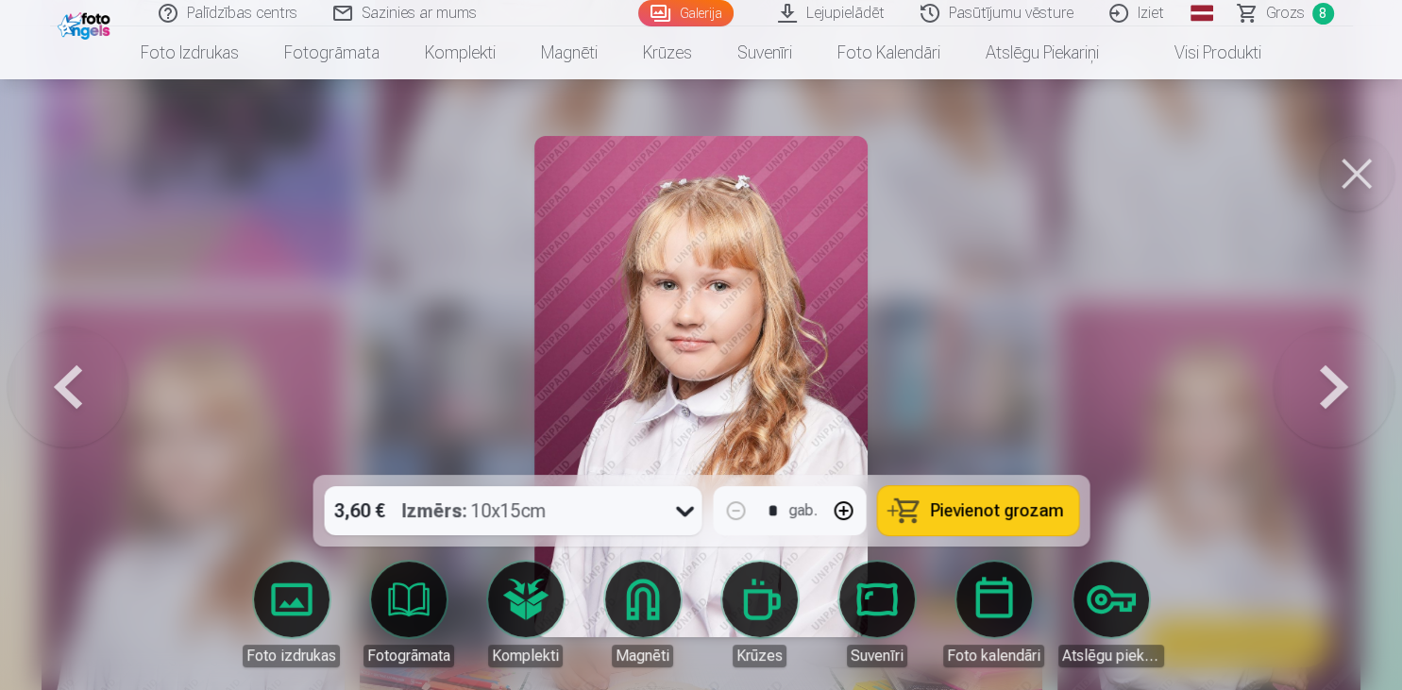
click at [1350, 179] on button at bounding box center [1357, 174] width 76 height 76
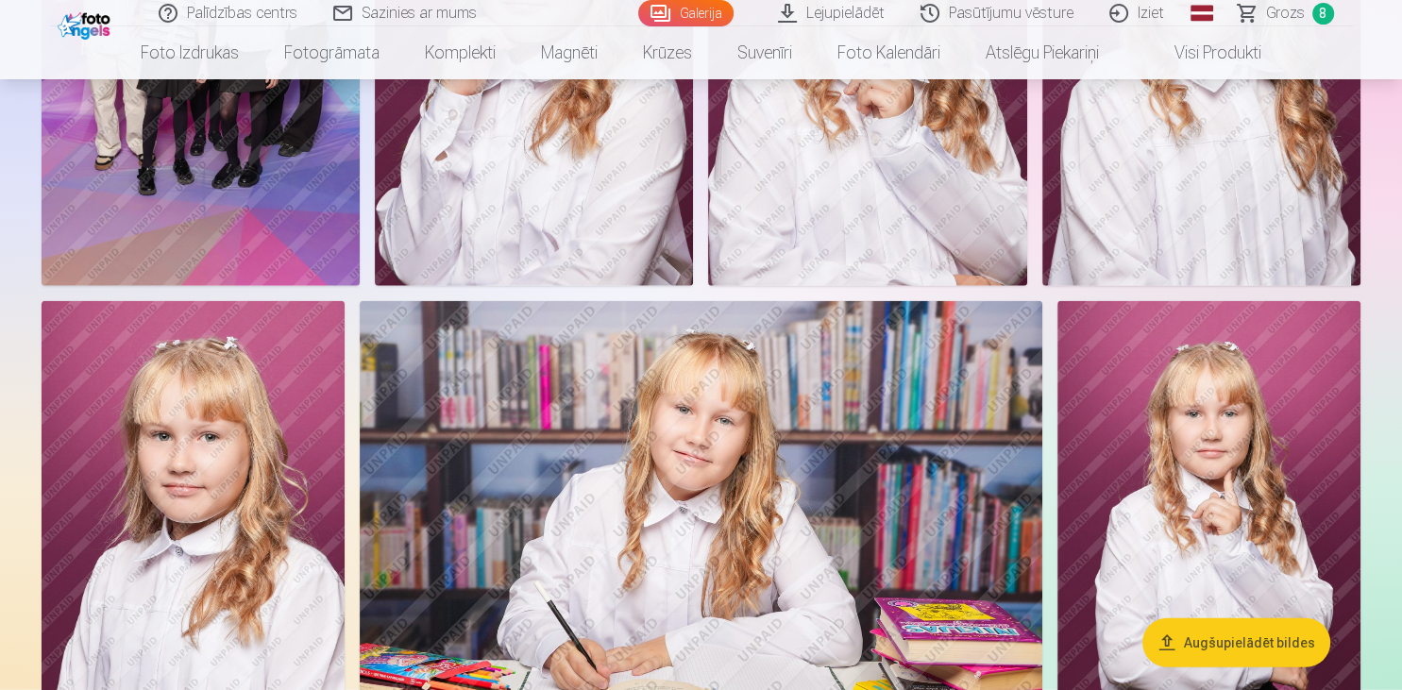
click at [1286, 20] on span "Grozs" at bounding box center [1285, 13] width 39 height 23
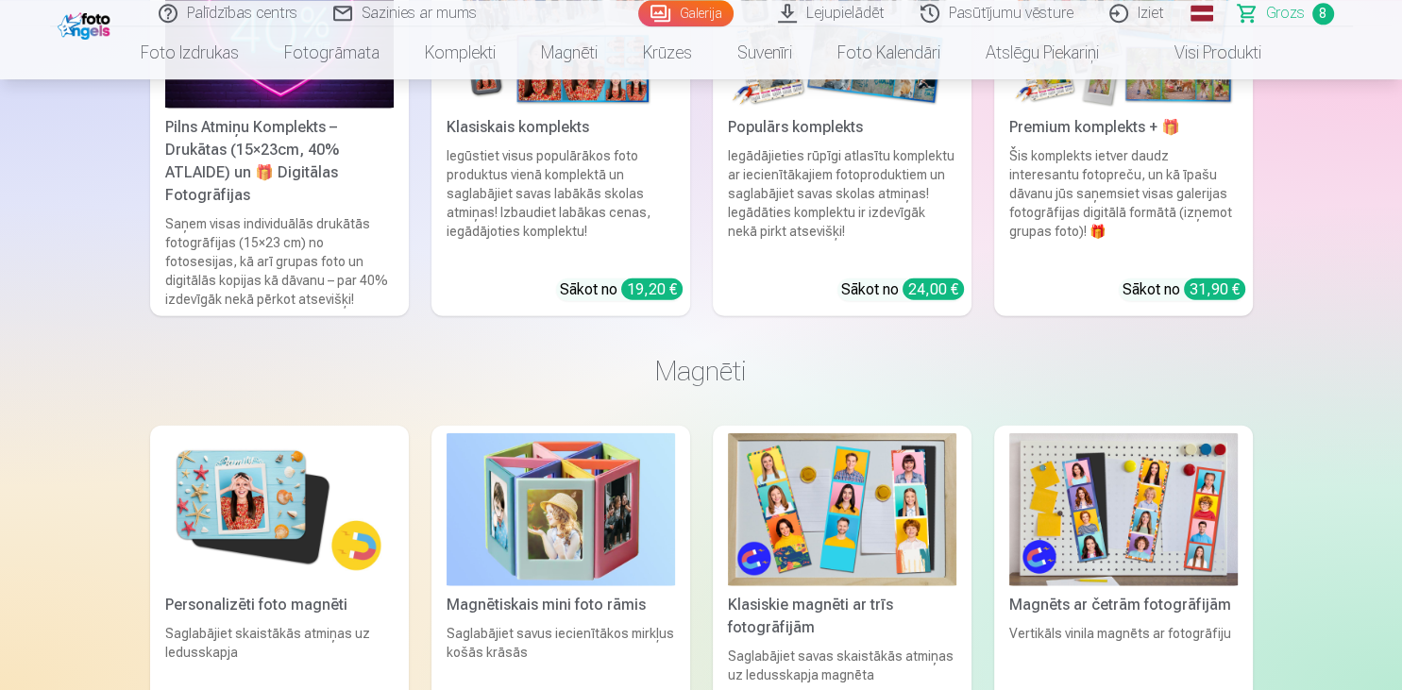
scroll to position [4585, 0]
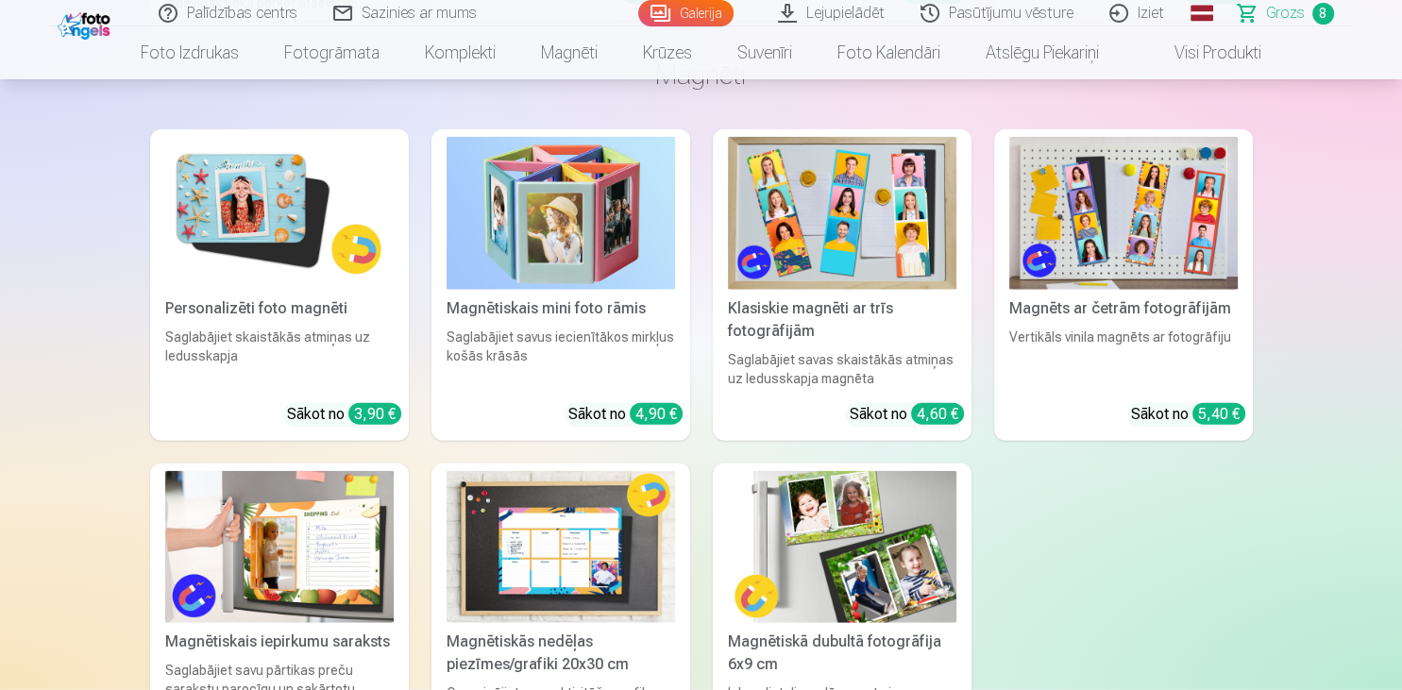
click at [1140, 20] on link "Iziet" at bounding box center [1137, 13] width 91 height 26
